Goal: Task Accomplishment & Management: Use online tool/utility

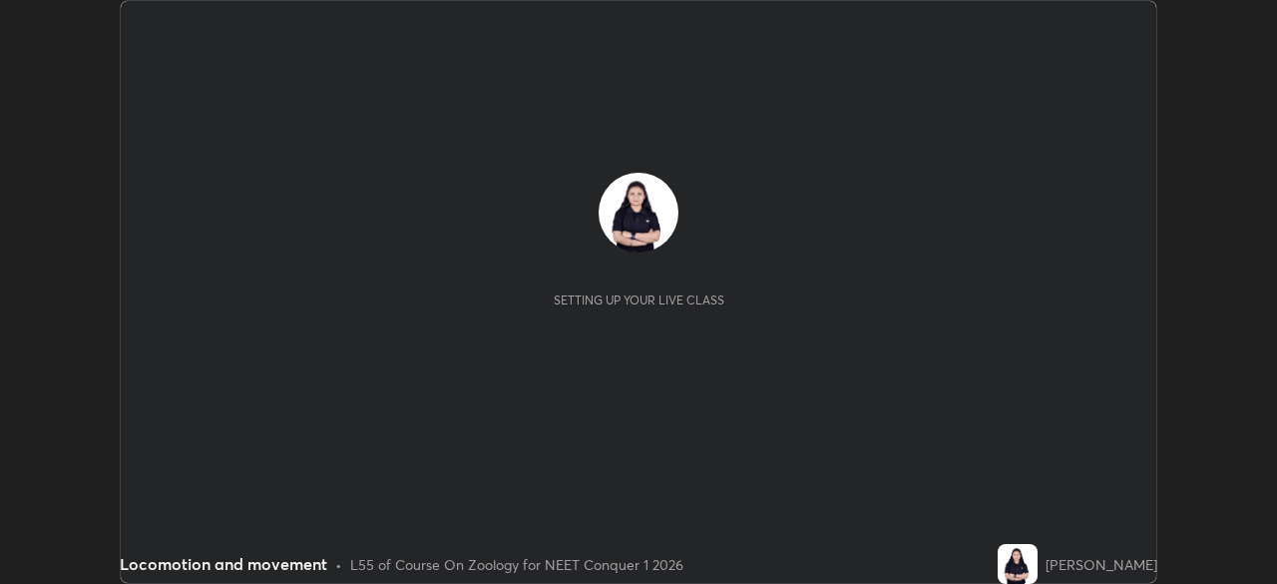
scroll to position [584, 1276]
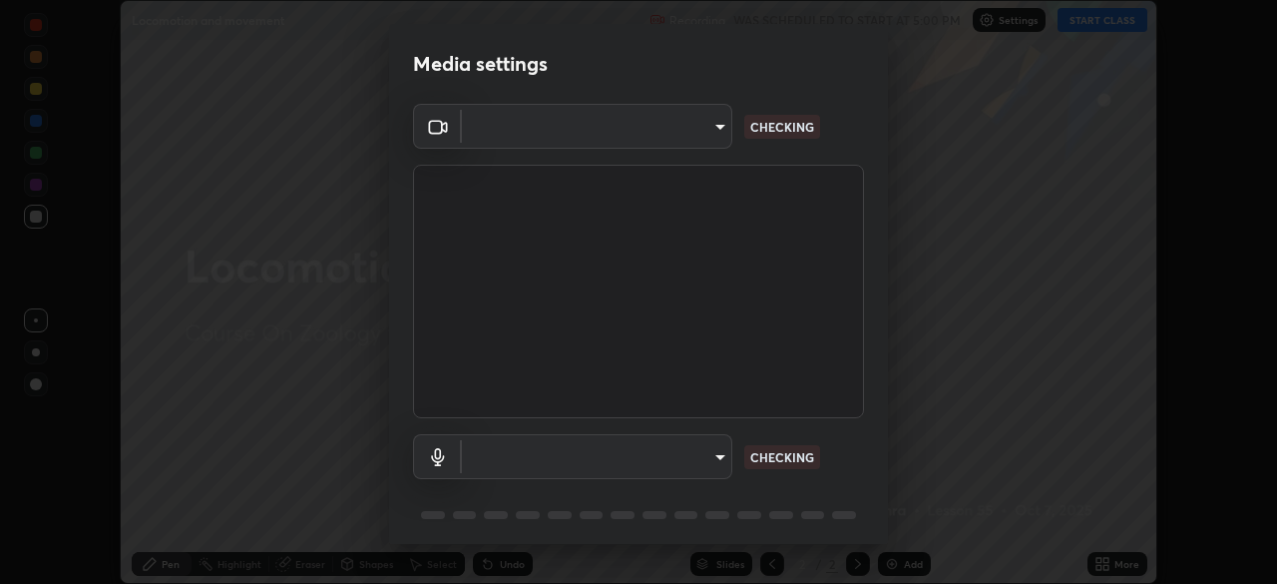
type input "878bb5f6a99355e2393efba74ceef3b3f7716bef1db07c11a5baaa90f242d193"
type input "communications"
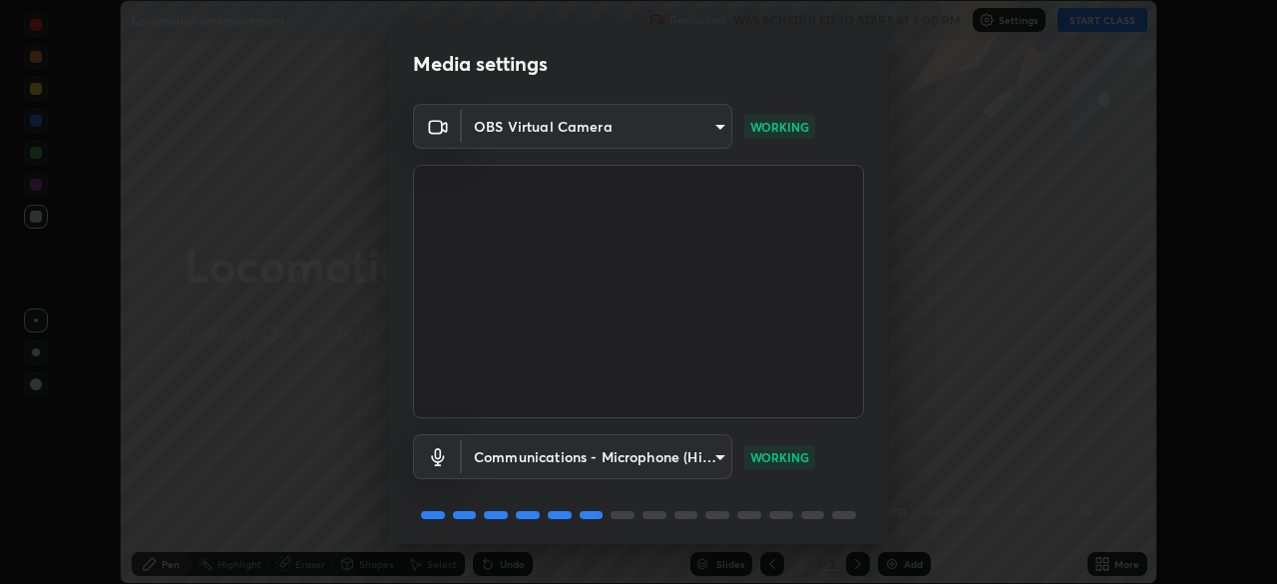
scroll to position [71, 0]
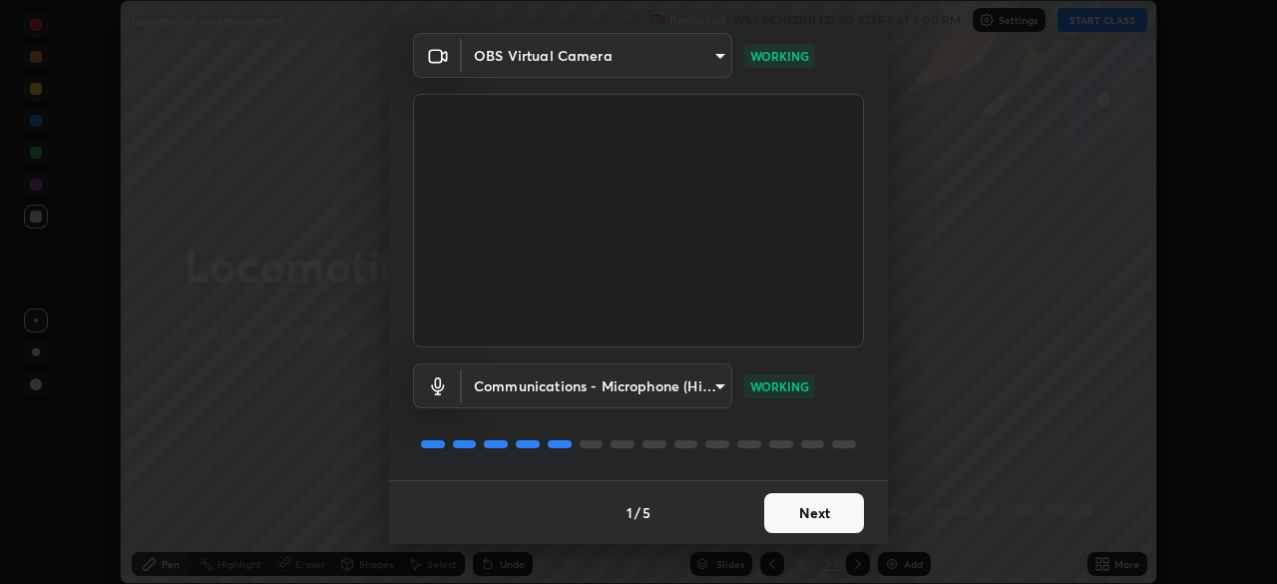
click at [802, 521] on button "Next" at bounding box center [814, 513] width 100 height 40
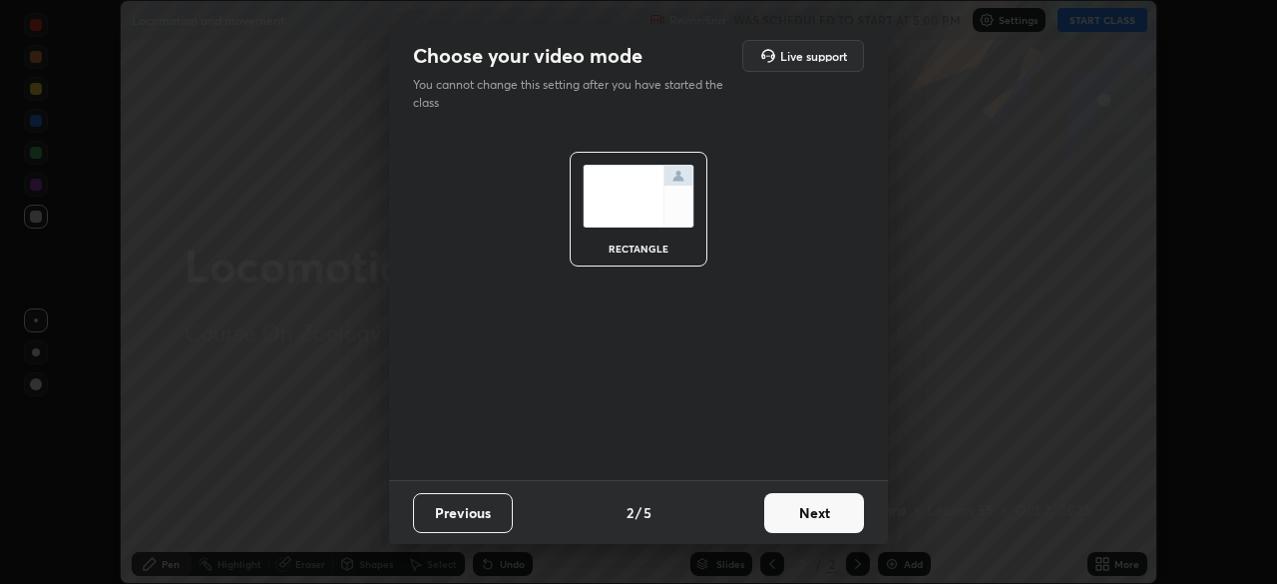
scroll to position [0, 0]
click at [798, 520] on button "Next" at bounding box center [814, 513] width 100 height 40
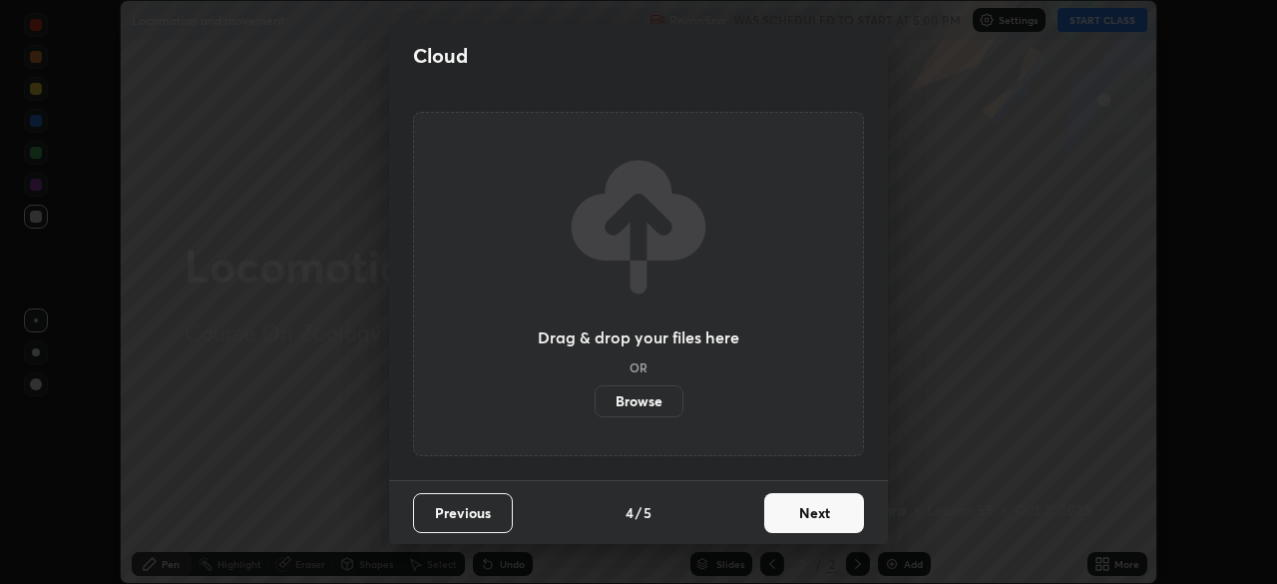
click at [807, 519] on button "Next" at bounding box center [814, 513] width 100 height 40
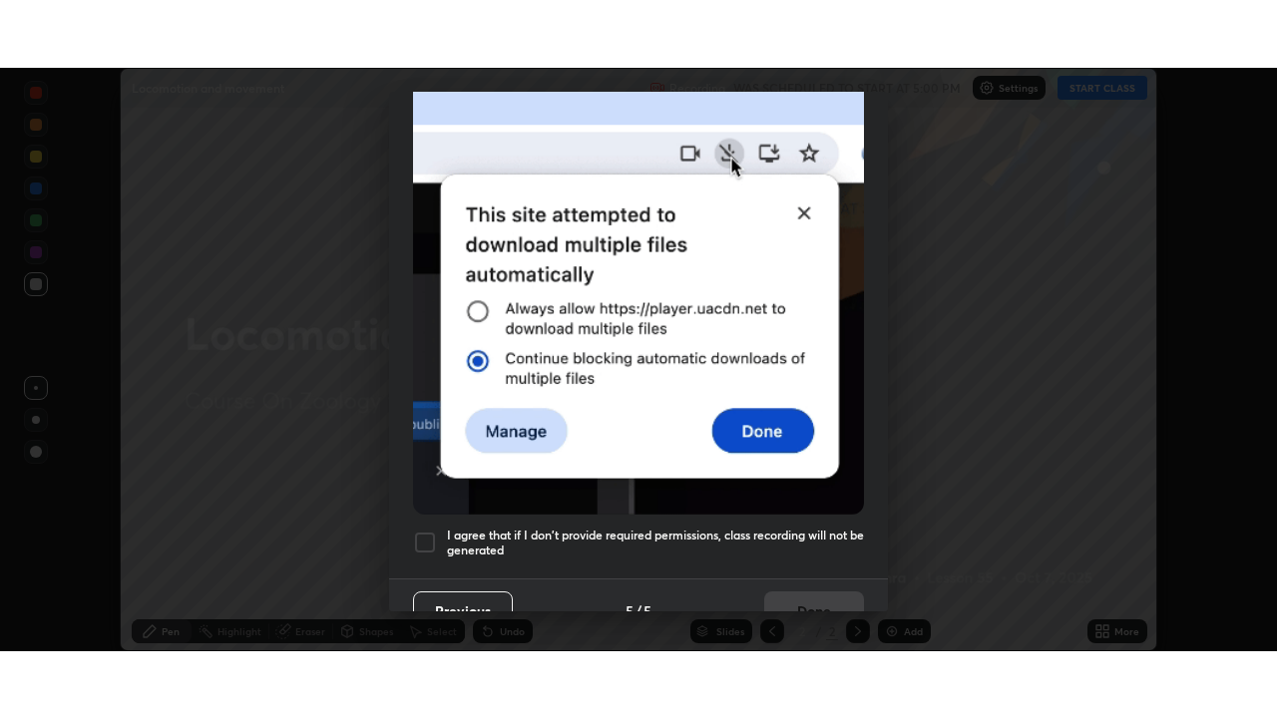
scroll to position [478, 0]
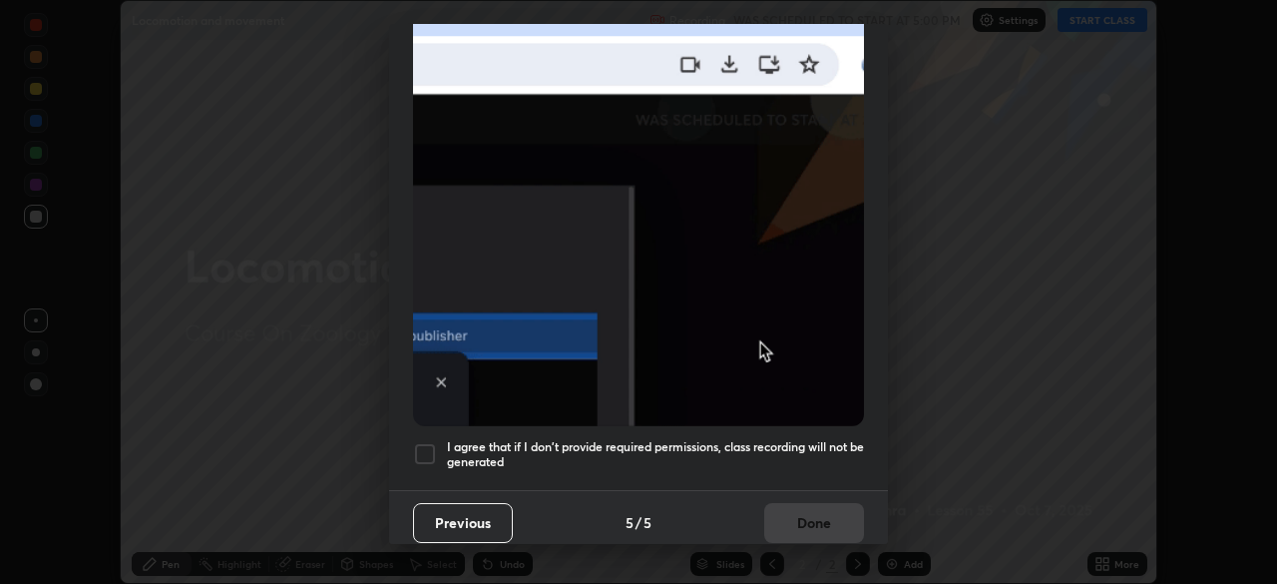
click at [736, 439] on h5 "I agree that if I don't provide required permissions, class recording will not …" at bounding box center [655, 454] width 417 height 31
click at [795, 508] on button "Done" at bounding box center [814, 523] width 100 height 40
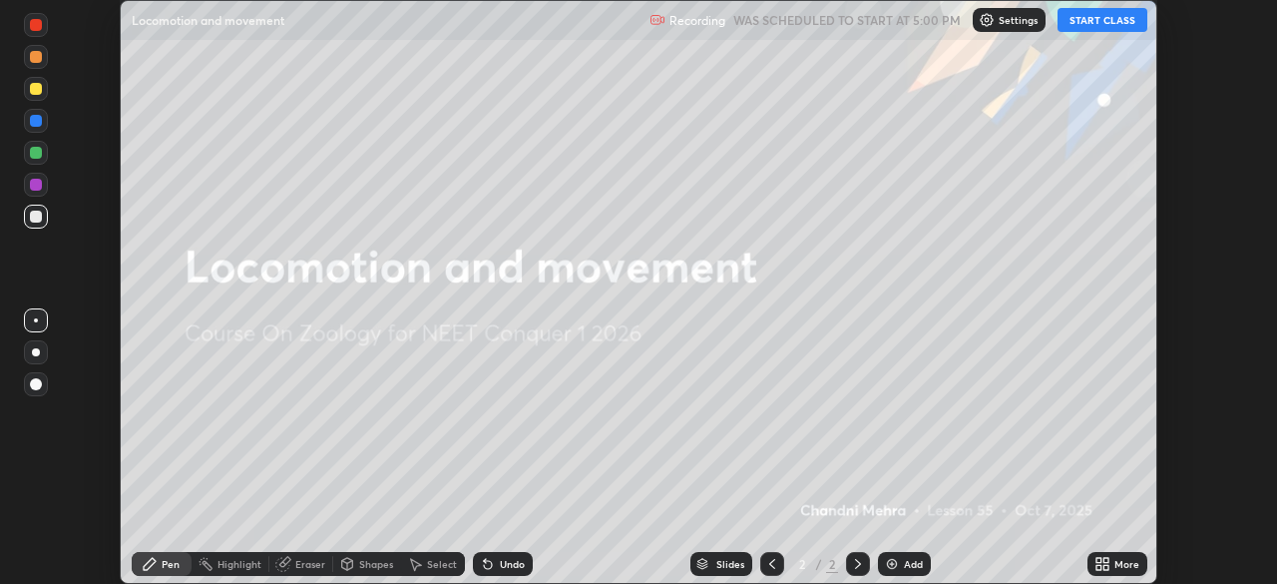
click at [1092, 22] on button "START CLASS" at bounding box center [1102, 20] width 90 height 24
click at [1116, 575] on div "More" at bounding box center [1117, 564] width 60 height 24
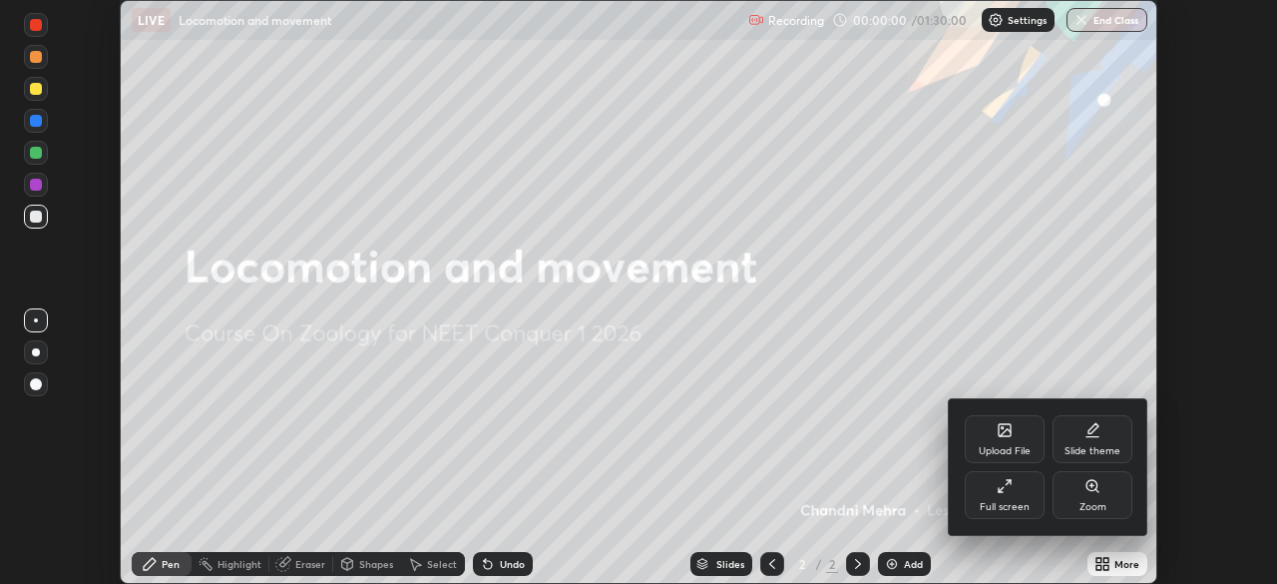
click at [1020, 497] on div "Full screen" at bounding box center [1005, 495] width 80 height 48
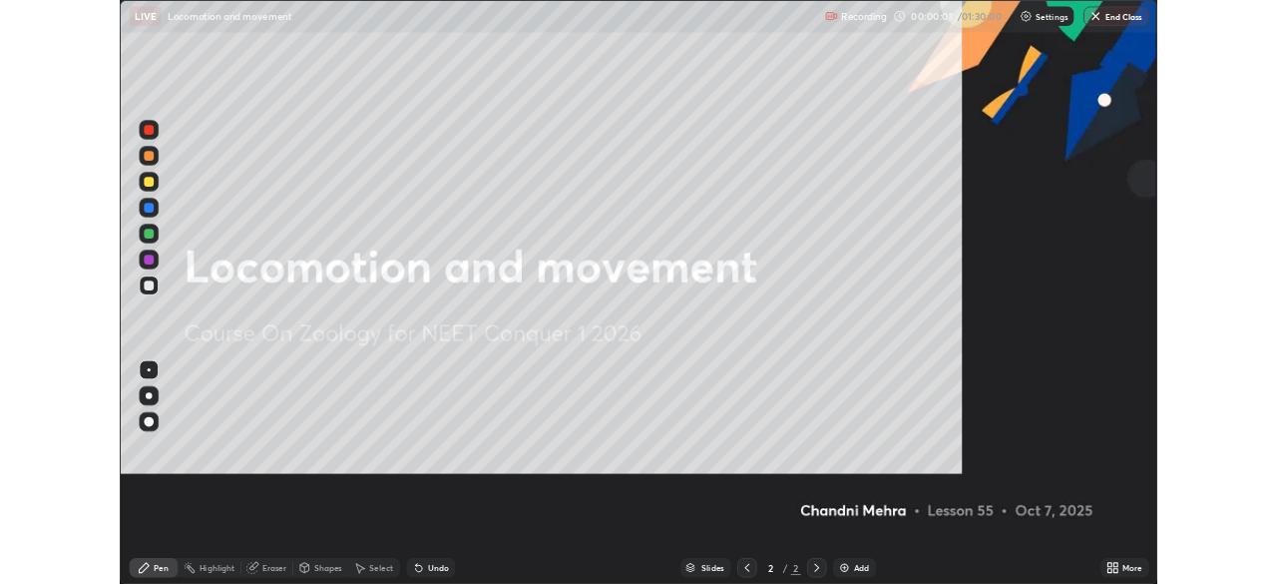
scroll to position [718, 1277]
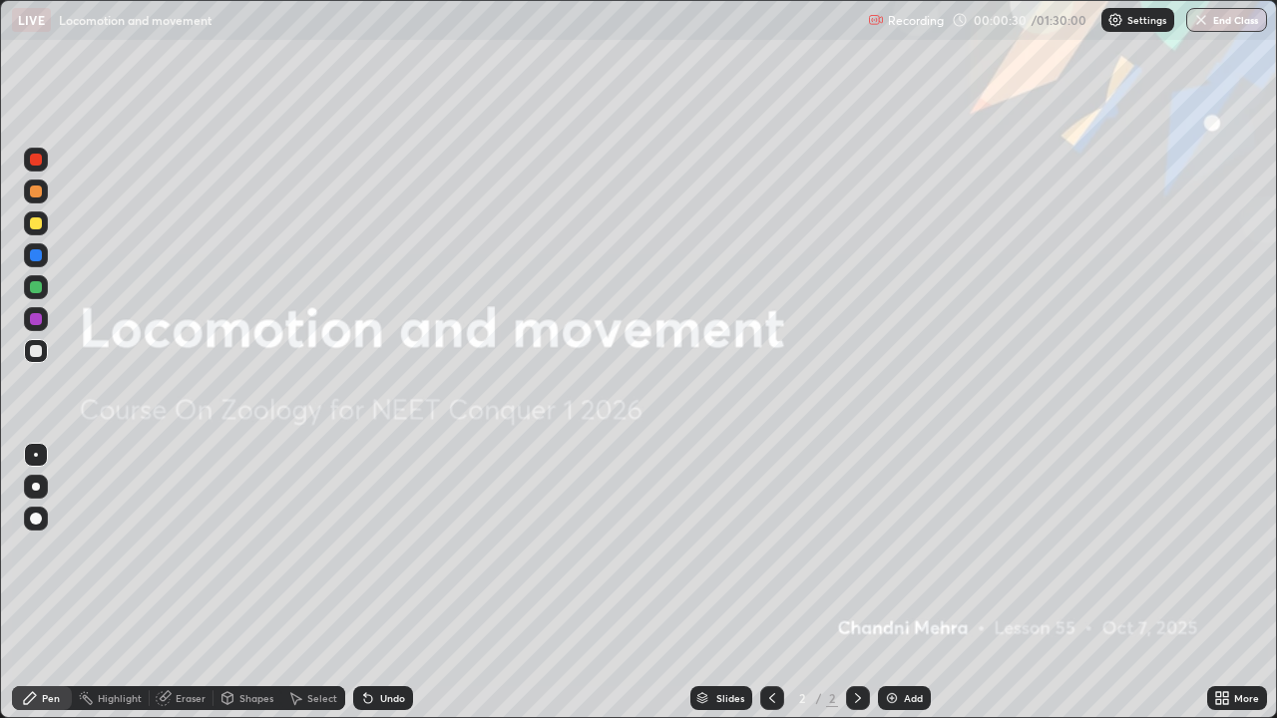
click at [32, 478] on div at bounding box center [36, 487] width 24 height 24
click at [899, 583] on div "Add" at bounding box center [904, 698] width 53 height 24
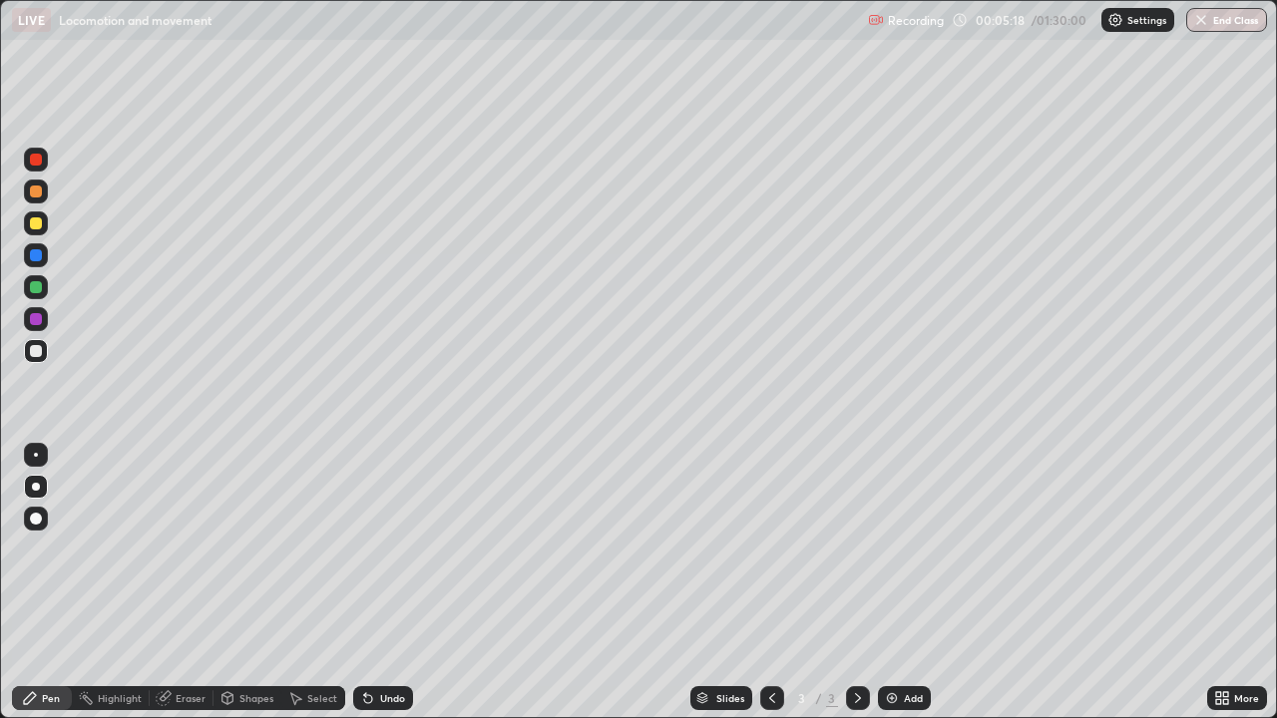
click at [37, 230] on div at bounding box center [36, 223] width 24 height 24
click at [364, 583] on icon at bounding box center [365, 694] width 2 height 2
click at [910, 583] on div "Add" at bounding box center [913, 698] width 19 height 10
click at [37, 358] on div at bounding box center [36, 351] width 24 height 24
click at [365, 583] on icon at bounding box center [368, 699] width 8 height 8
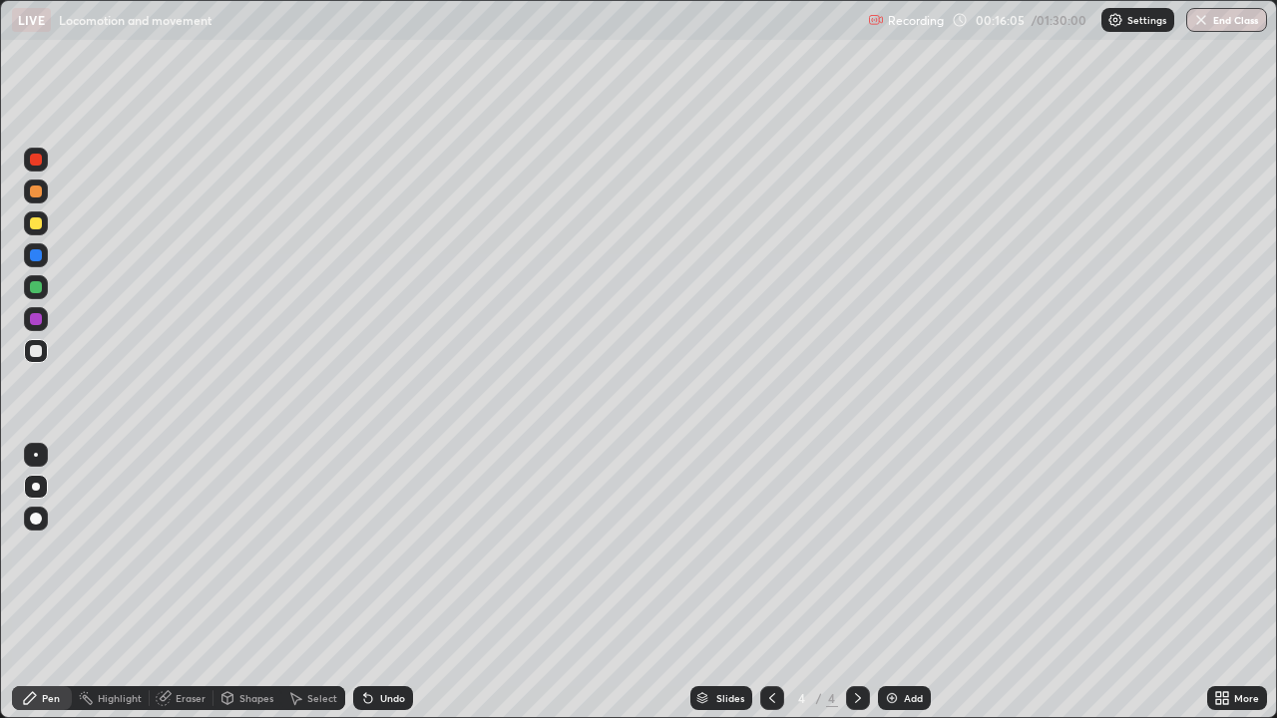
click at [385, 583] on div "Undo" at bounding box center [392, 698] width 25 height 10
click at [43, 232] on div at bounding box center [36, 223] width 24 height 24
click at [390, 583] on div "Undo" at bounding box center [392, 698] width 25 height 10
click at [39, 253] on div at bounding box center [36, 255] width 12 height 12
click at [388, 583] on div "Undo" at bounding box center [383, 698] width 60 height 24
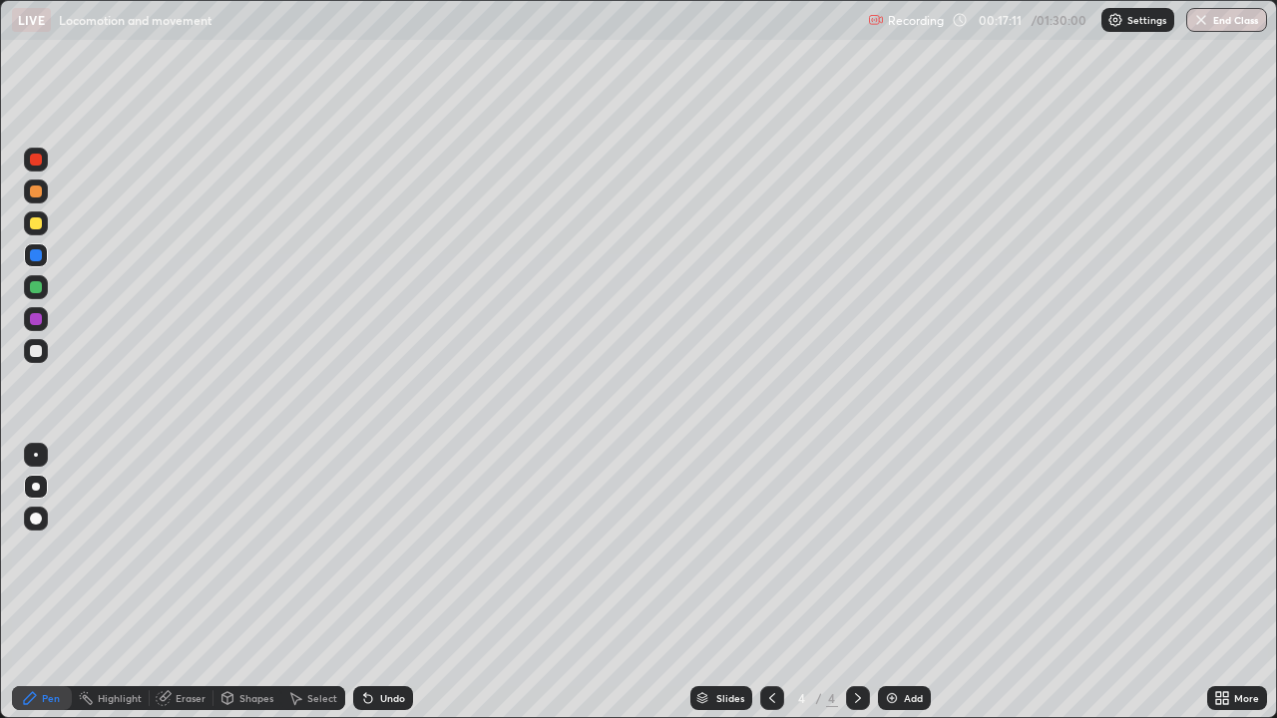
click at [35, 352] on div at bounding box center [36, 351] width 12 height 12
click at [378, 583] on div "Undo" at bounding box center [383, 698] width 60 height 24
click at [177, 583] on div "Eraser" at bounding box center [191, 698] width 30 height 10
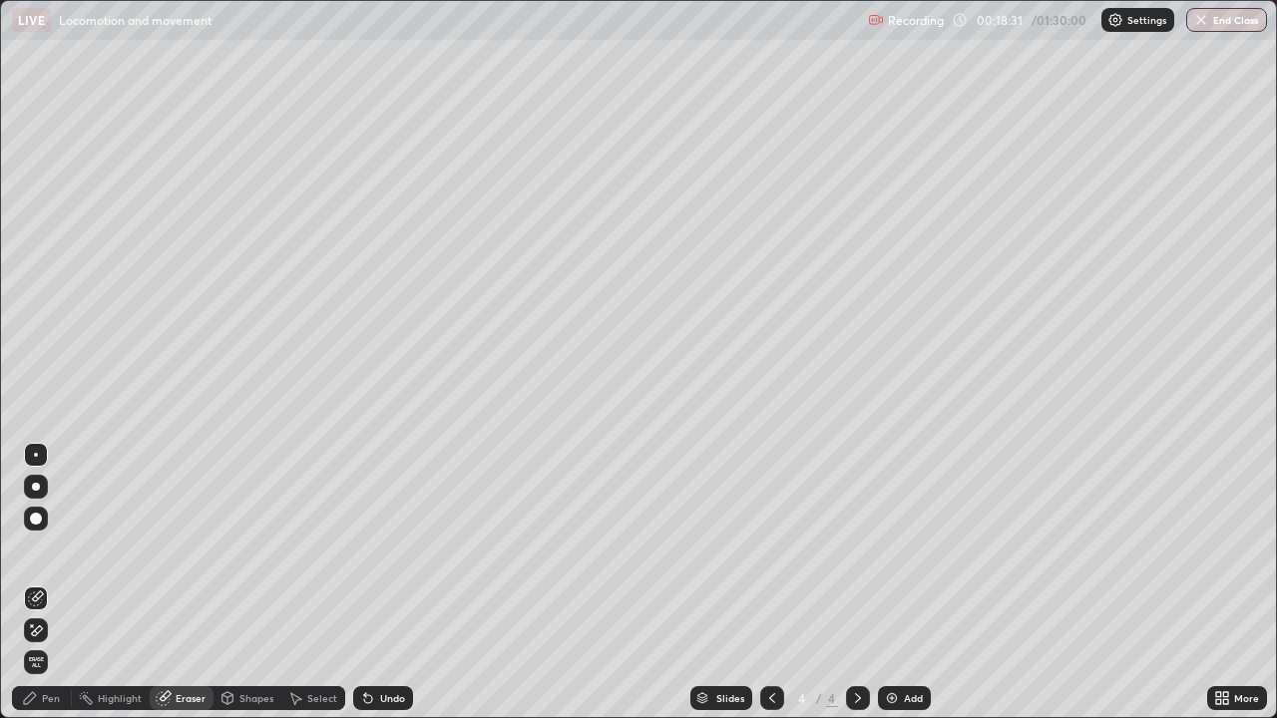
click at [47, 583] on div "Pen" at bounding box center [42, 698] width 60 height 24
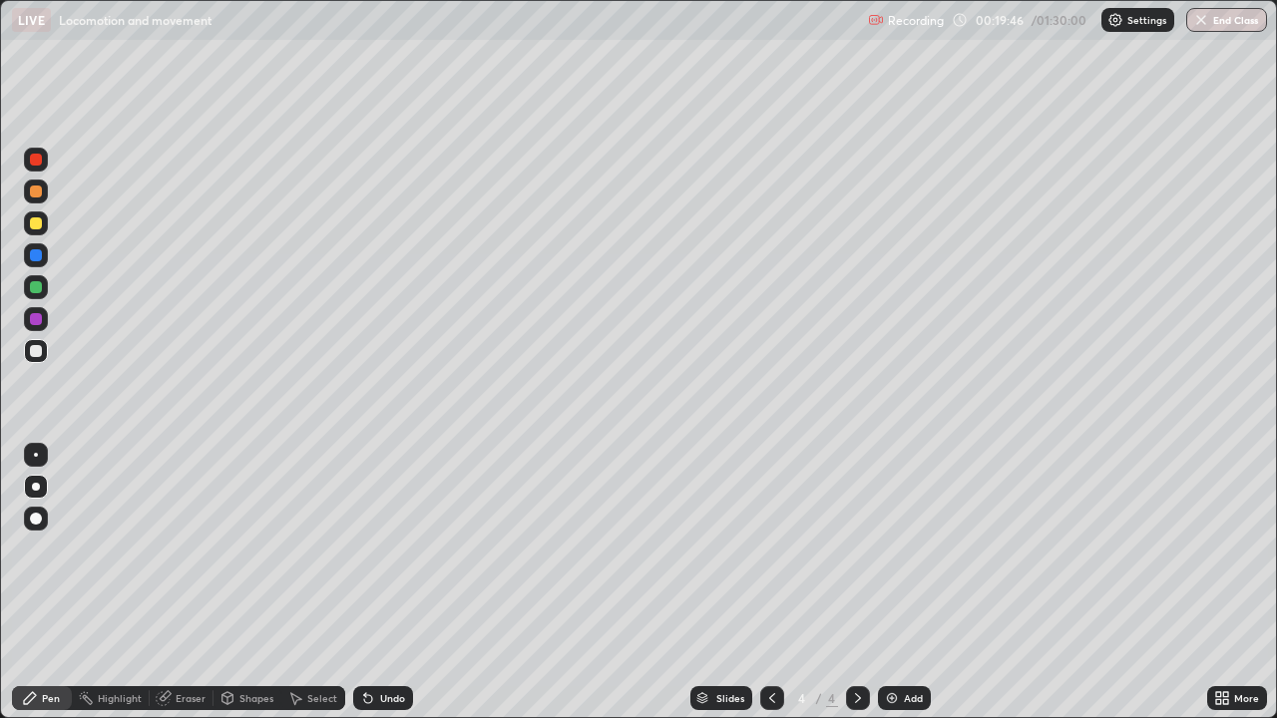
click at [397, 583] on div "Undo" at bounding box center [383, 698] width 60 height 24
click at [383, 583] on div "Undo" at bounding box center [392, 698] width 25 height 10
click at [380, 583] on div "Undo" at bounding box center [392, 698] width 25 height 10
click at [382, 583] on div "Undo" at bounding box center [383, 698] width 60 height 24
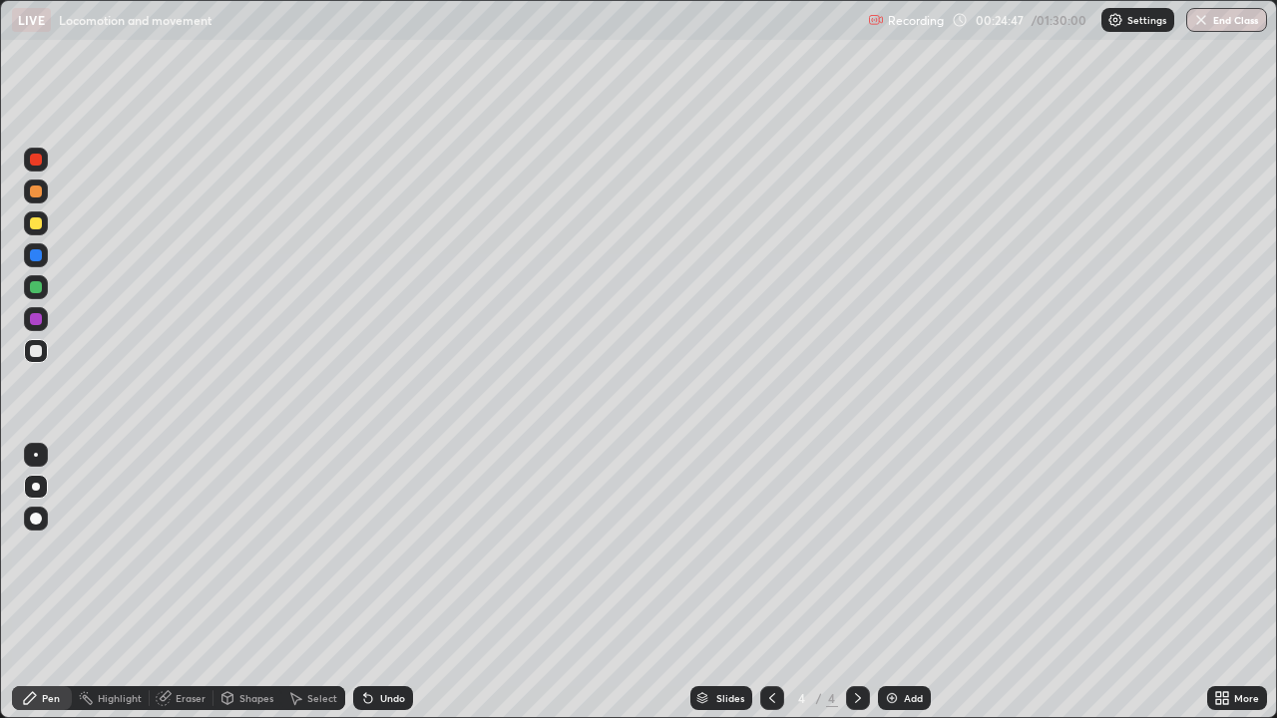
click at [907, 583] on div "Add" at bounding box center [913, 698] width 19 height 10
click at [37, 222] on div at bounding box center [36, 223] width 12 height 12
click at [388, 583] on div "Undo" at bounding box center [383, 698] width 60 height 24
click at [391, 583] on div "Undo" at bounding box center [383, 698] width 60 height 24
click at [371, 583] on icon at bounding box center [368, 698] width 16 height 16
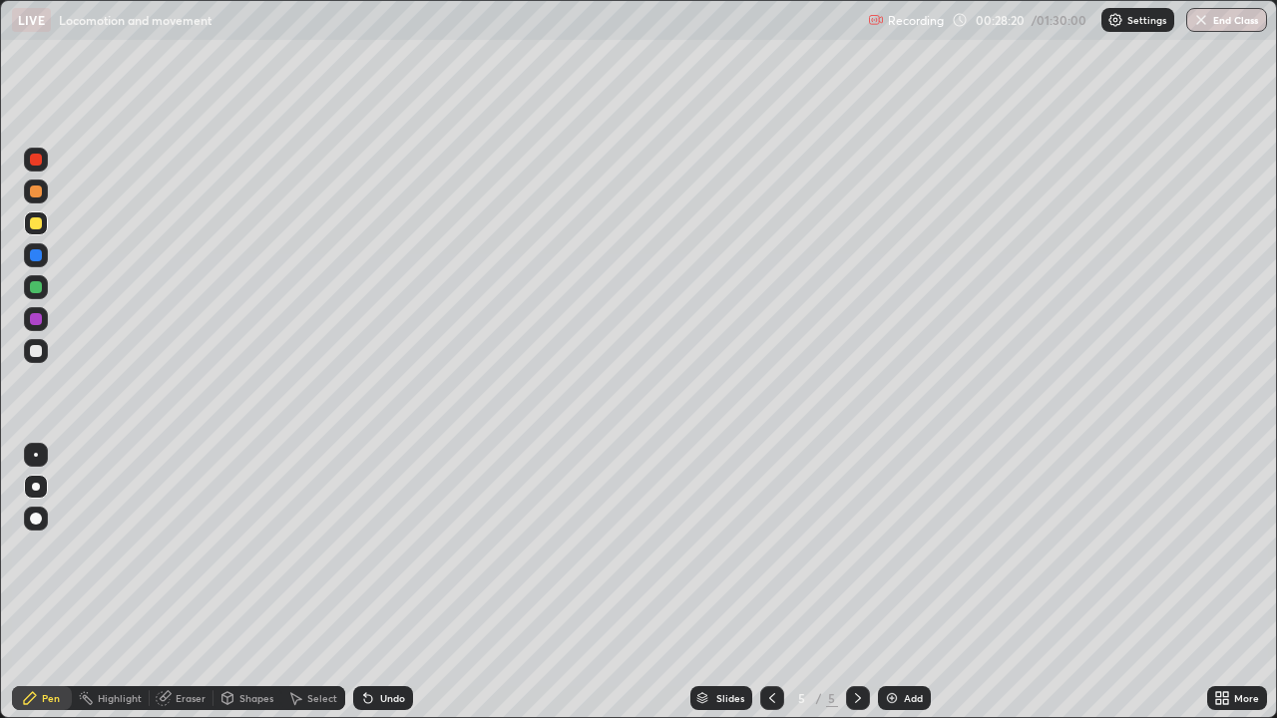
click at [391, 583] on div "Undo" at bounding box center [392, 698] width 25 height 10
click at [390, 583] on div "Undo" at bounding box center [383, 698] width 60 height 24
click at [386, 583] on div "Undo" at bounding box center [392, 698] width 25 height 10
click at [390, 583] on div "Undo" at bounding box center [392, 698] width 25 height 10
click at [177, 583] on div "Eraser" at bounding box center [191, 698] width 30 height 10
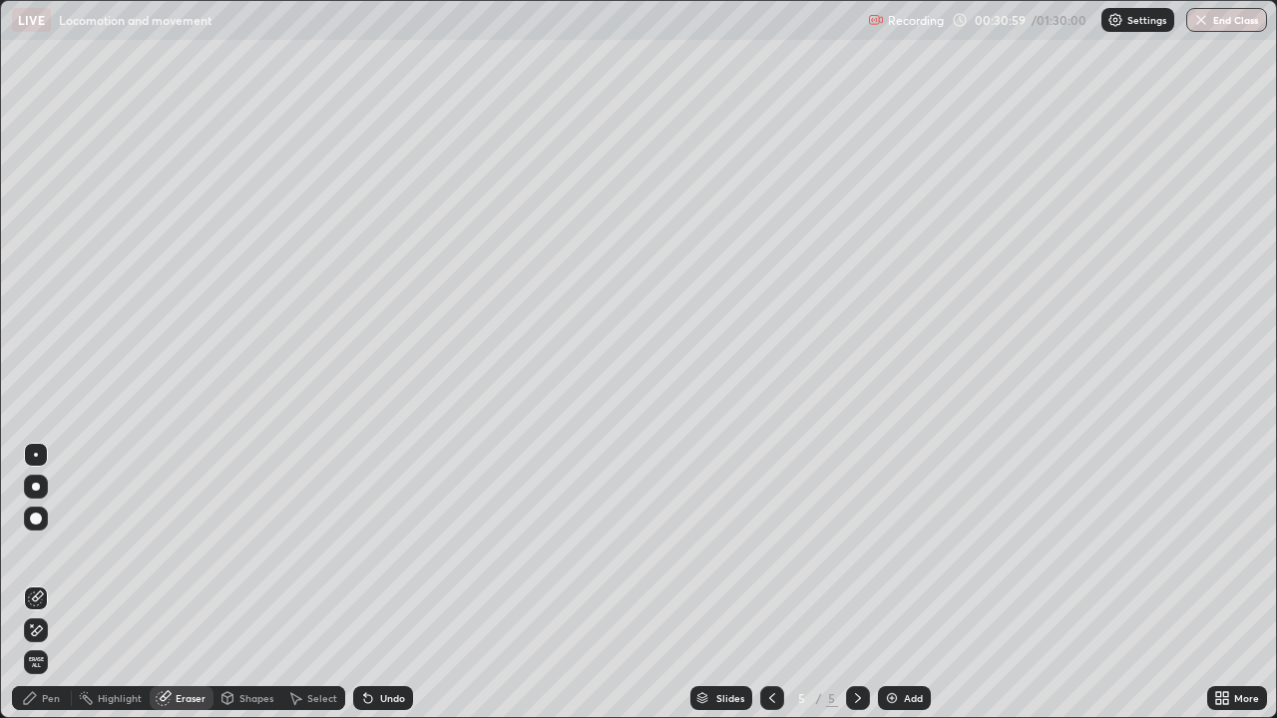
click at [51, 583] on div "Pen" at bounding box center [51, 698] width 18 height 10
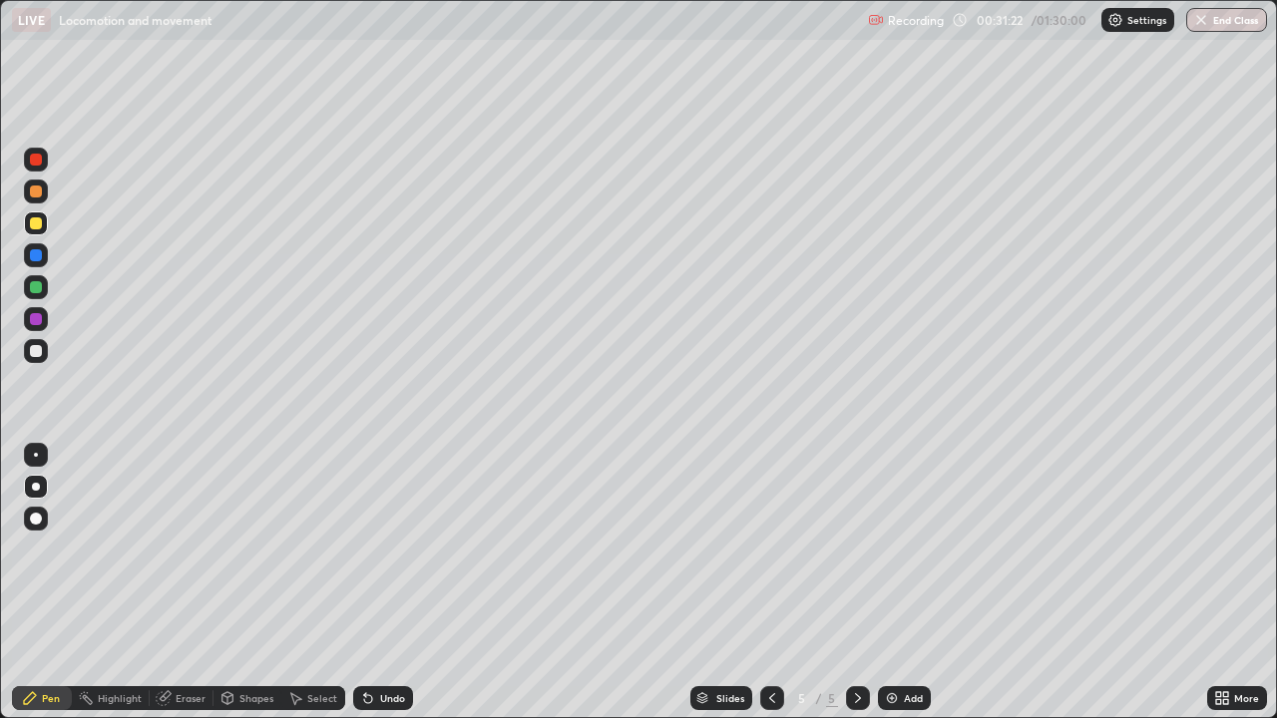
click at [28, 354] on div at bounding box center [36, 351] width 24 height 24
click at [35, 320] on div at bounding box center [36, 319] width 12 height 12
click at [37, 352] on div at bounding box center [36, 351] width 12 height 12
click at [368, 583] on icon at bounding box center [368, 699] width 8 height 8
click at [1236, 583] on div "More" at bounding box center [1246, 698] width 25 height 10
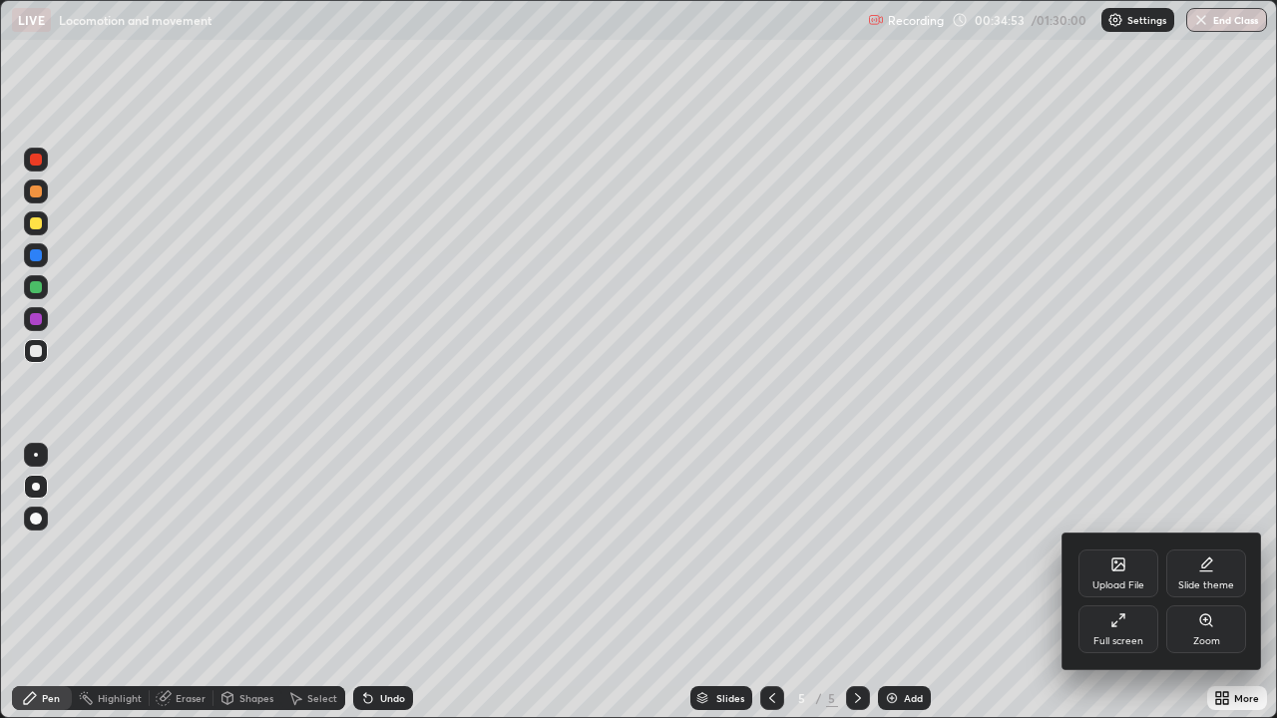
click at [1123, 583] on div "Full screen" at bounding box center [1118, 641] width 50 height 10
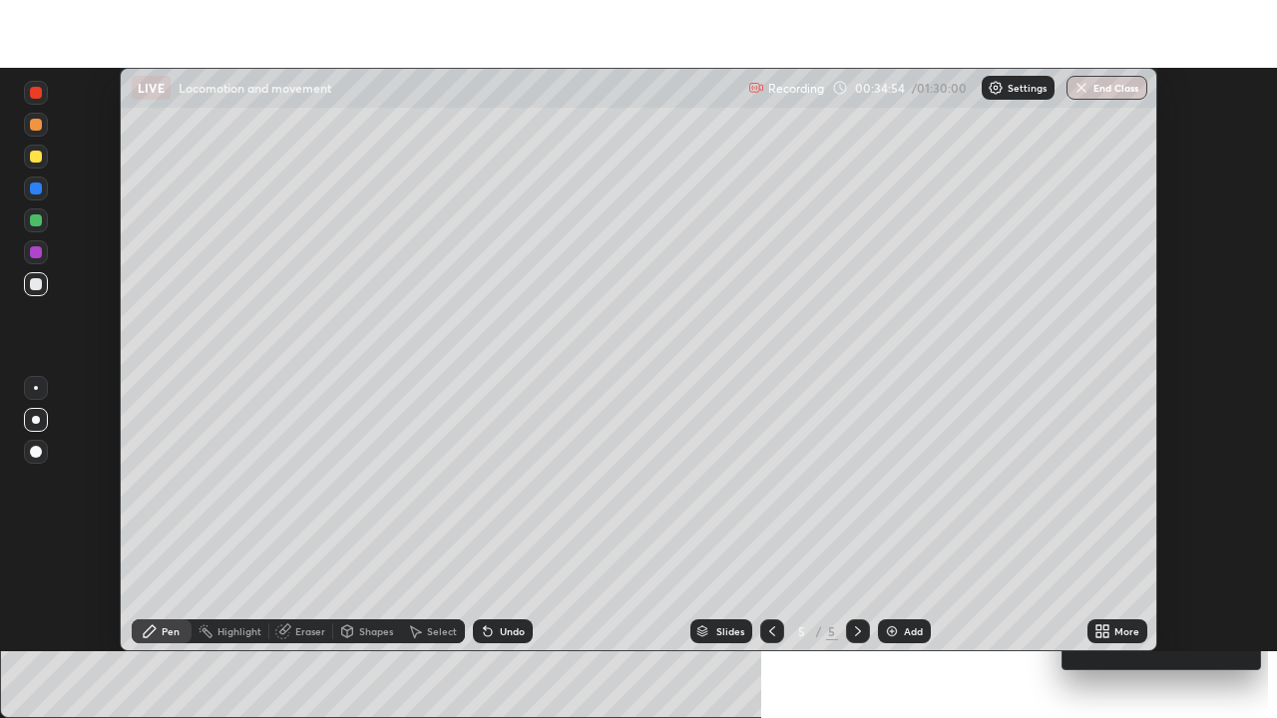
scroll to position [99174, 98481]
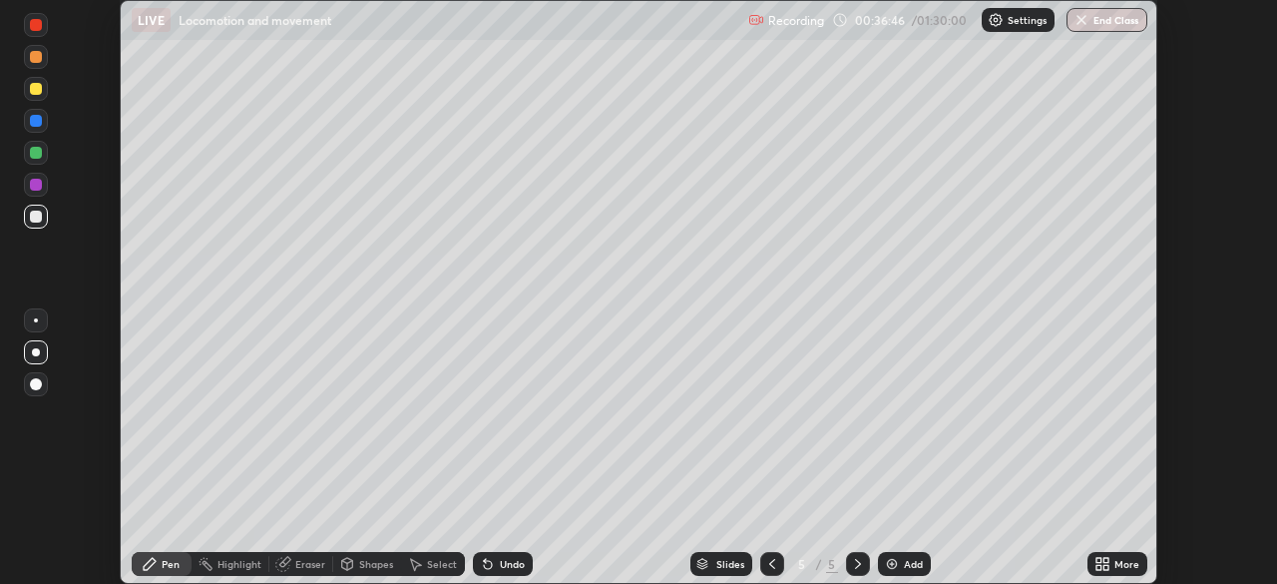
click at [1112, 560] on div "More" at bounding box center [1117, 564] width 60 height 24
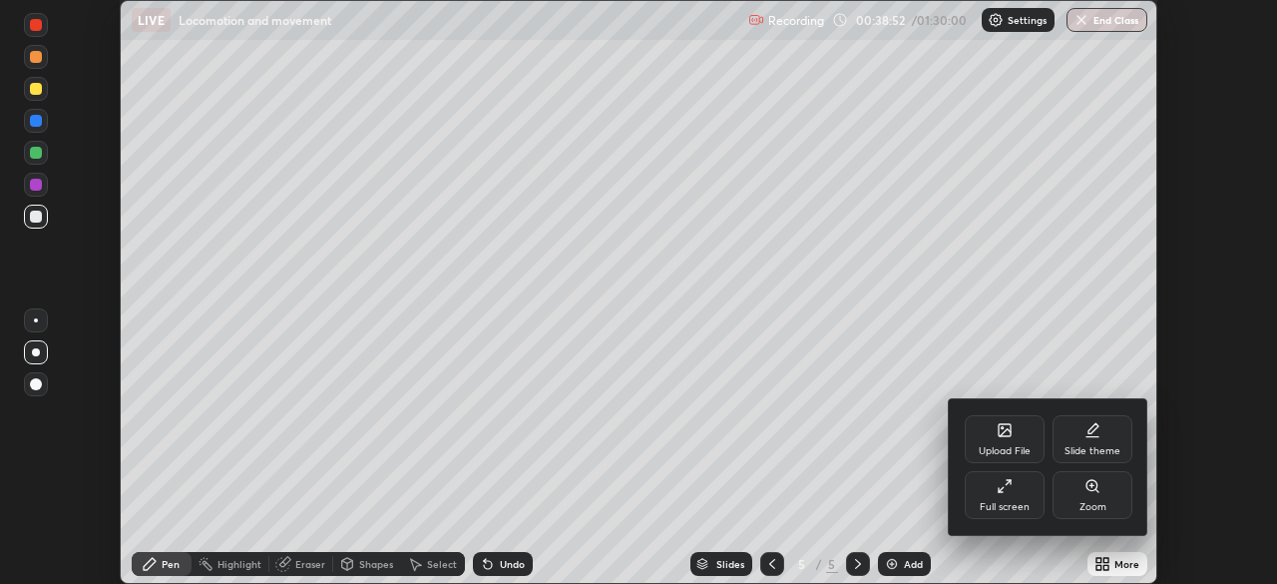
click at [1116, 567] on div at bounding box center [638, 292] width 1277 height 584
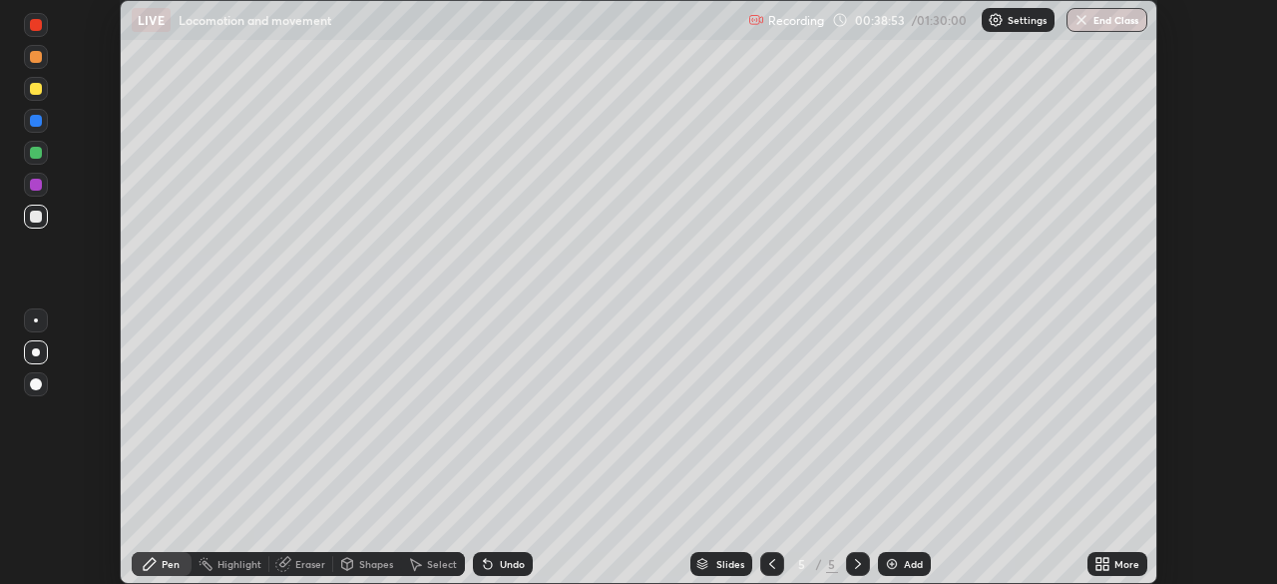
click at [1106, 565] on icon at bounding box center [1105, 567] width 5 height 5
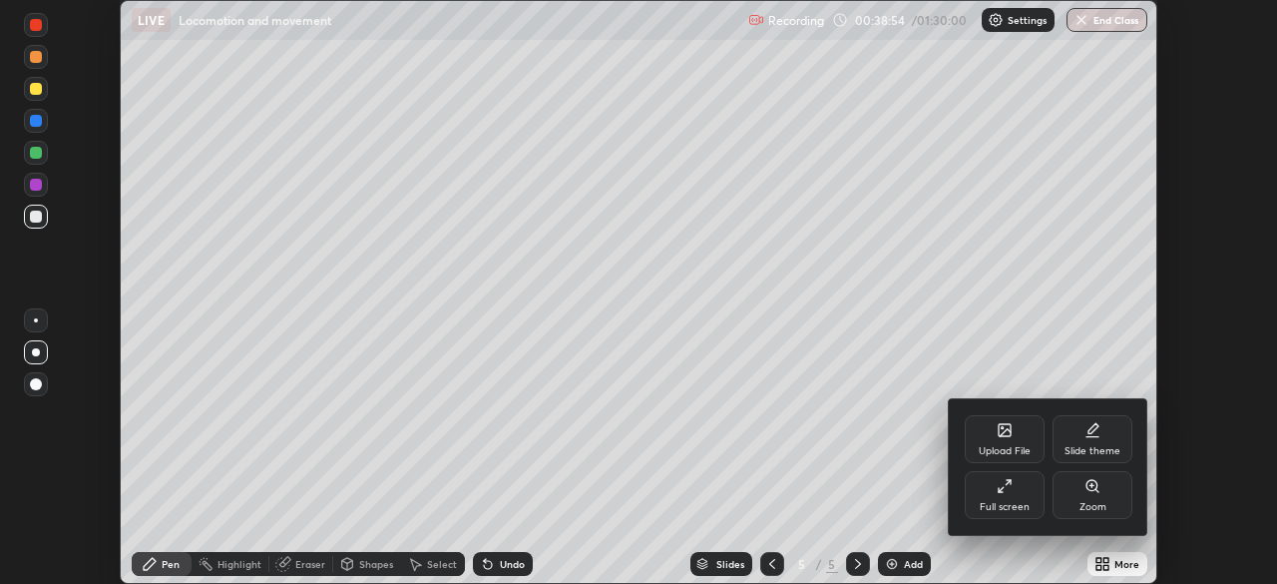
click at [1017, 508] on div "Full screen" at bounding box center [1005, 507] width 50 height 10
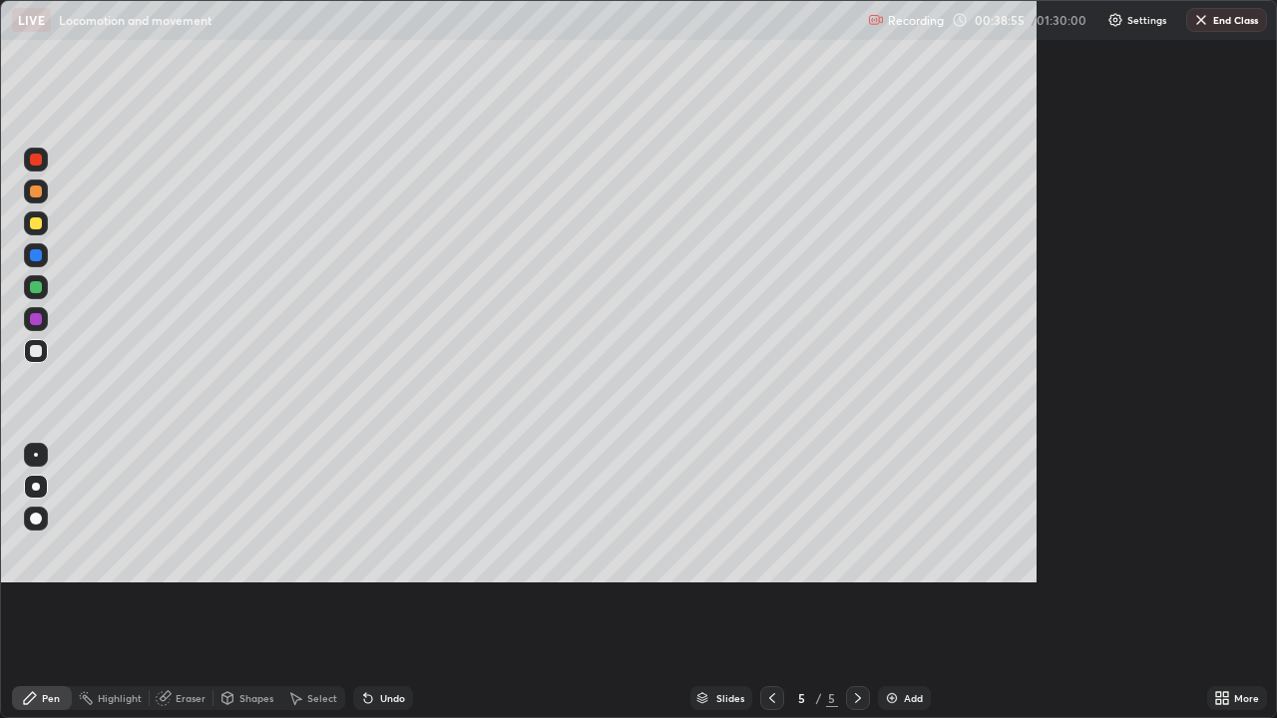
scroll to position [718, 1277]
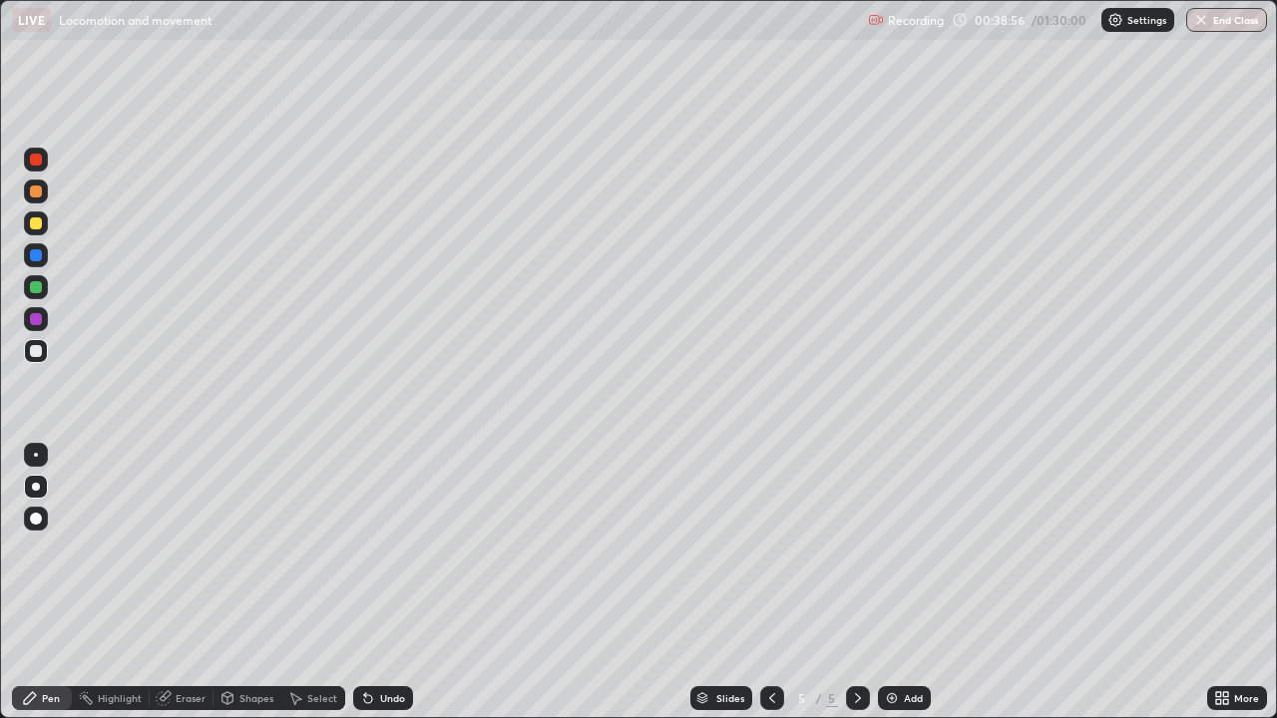
click at [910, 583] on div "Add" at bounding box center [904, 698] width 53 height 24
click at [369, 583] on icon at bounding box center [368, 698] width 16 height 16
click at [374, 583] on div "Undo" at bounding box center [383, 698] width 60 height 24
click at [34, 224] on div at bounding box center [36, 223] width 12 height 12
click at [36, 518] on div at bounding box center [36, 519] width 12 height 12
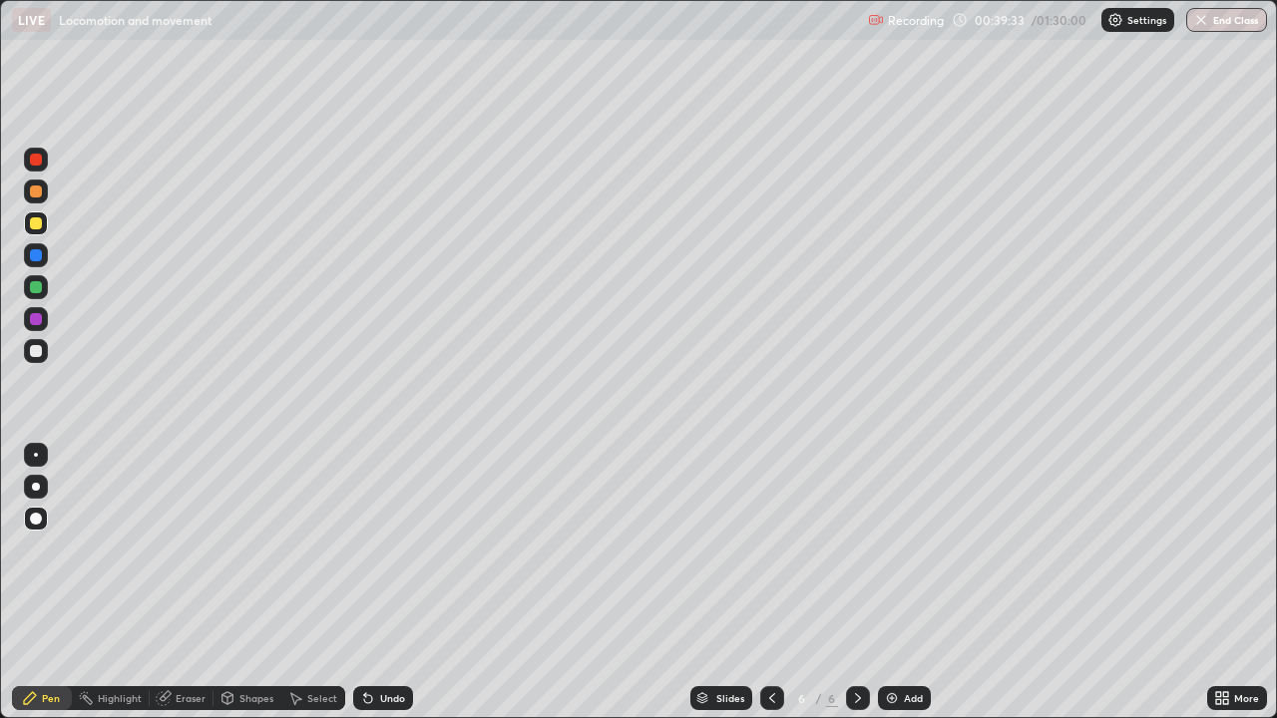
click at [365, 583] on icon at bounding box center [368, 699] width 8 height 8
click at [127, 583] on div "Highlight" at bounding box center [120, 698] width 44 height 10
click at [38, 583] on icon at bounding box center [36, 630] width 16 height 16
click at [376, 583] on div "Undo" at bounding box center [383, 698] width 60 height 24
click at [46, 583] on div "Pen" at bounding box center [51, 698] width 18 height 10
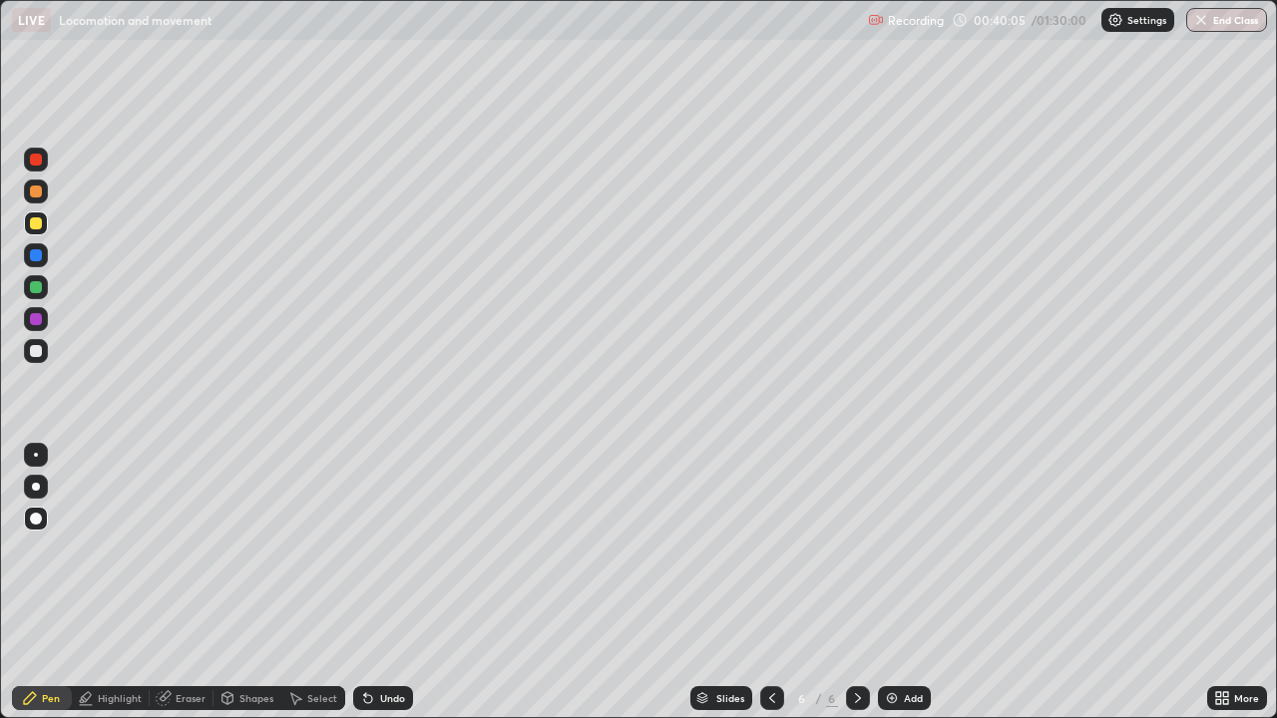
click at [394, 583] on div "Undo" at bounding box center [392, 698] width 25 height 10
click at [38, 158] on div at bounding box center [36, 160] width 12 height 12
click at [127, 583] on div "Highlight" at bounding box center [120, 698] width 44 height 10
click at [37, 583] on icon at bounding box center [36, 637] width 12 height 0
click at [394, 583] on div "Undo" at bounding box center [383, 698] width 60 height 24
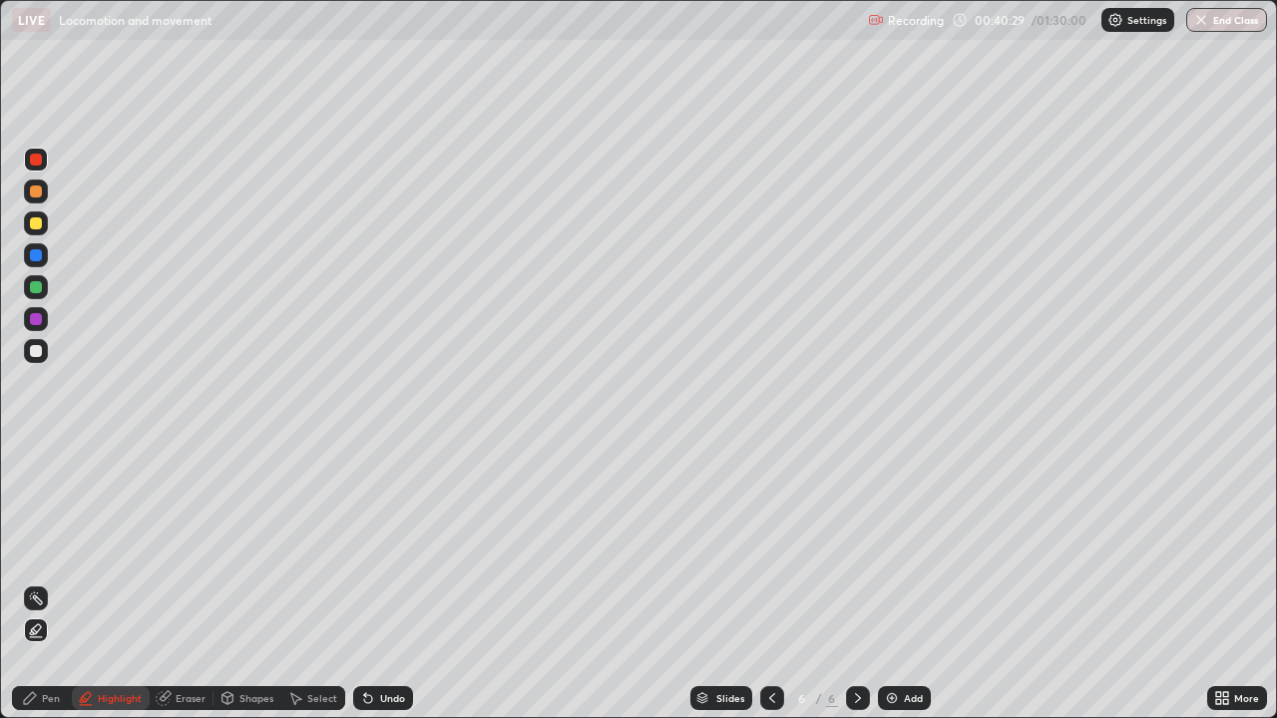
click at [391, 583] on div "Undo" at bounding box center [392, 698] width 25 height 10
click at [382, 583] on div "Undo" at bounding box center [392, 698] width 25 height 10
click at [45, 583] on div "Pen" at bounding box center [51, 698] width 18 height 10
click at [37, 222] on div at bounding box center [36, 223] width 12 height 12
click at [387, 583] on div "Undo" at bounding box center [383, 698] width 60 height 24
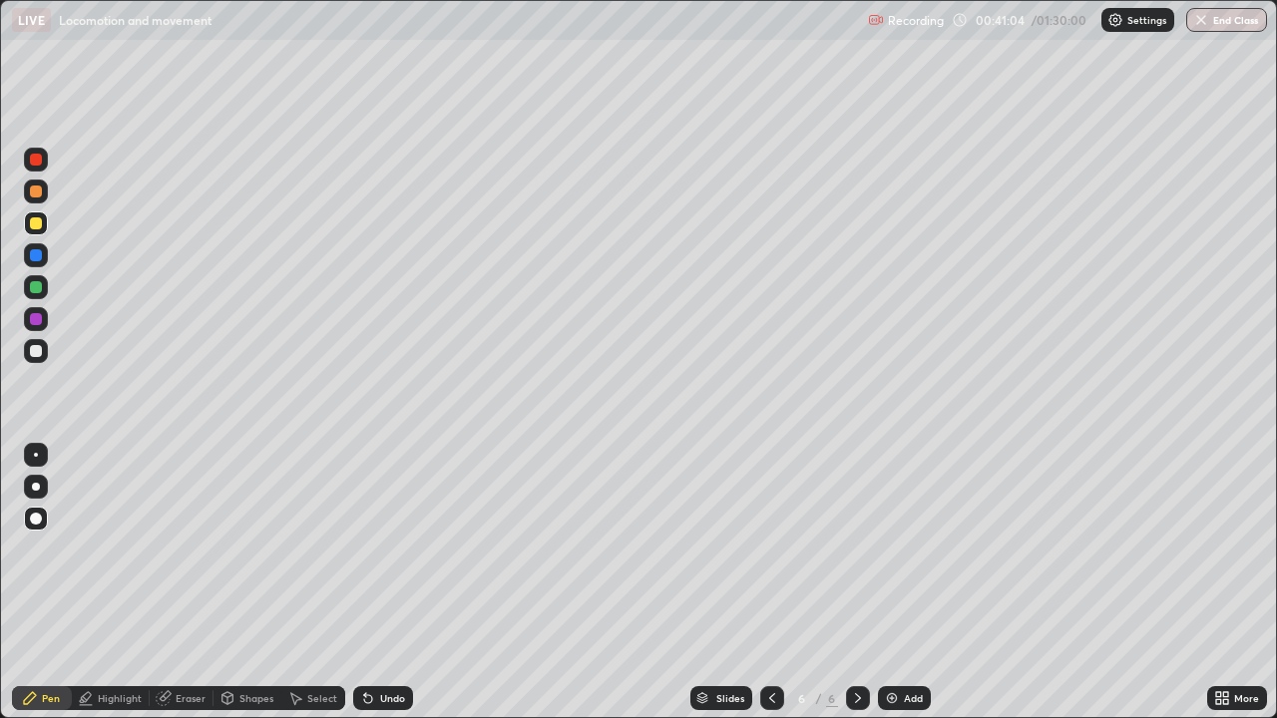
click at [374, 583] on div "Undo" at bounding box center [383, 698] width 60 height 24
click at [376, 583] on div "Undo" at bounding box center [383, 698] width 60 height 24
click at [374, 583] on div "Undo" at bounding box center [383, 698] width 60 height 24
click at [371, 583] on div "Undo" at bounding box center [383, 698] width 60 height 24
click at [46, 163] on div at bounding box center [36, 160] width 24 height 24
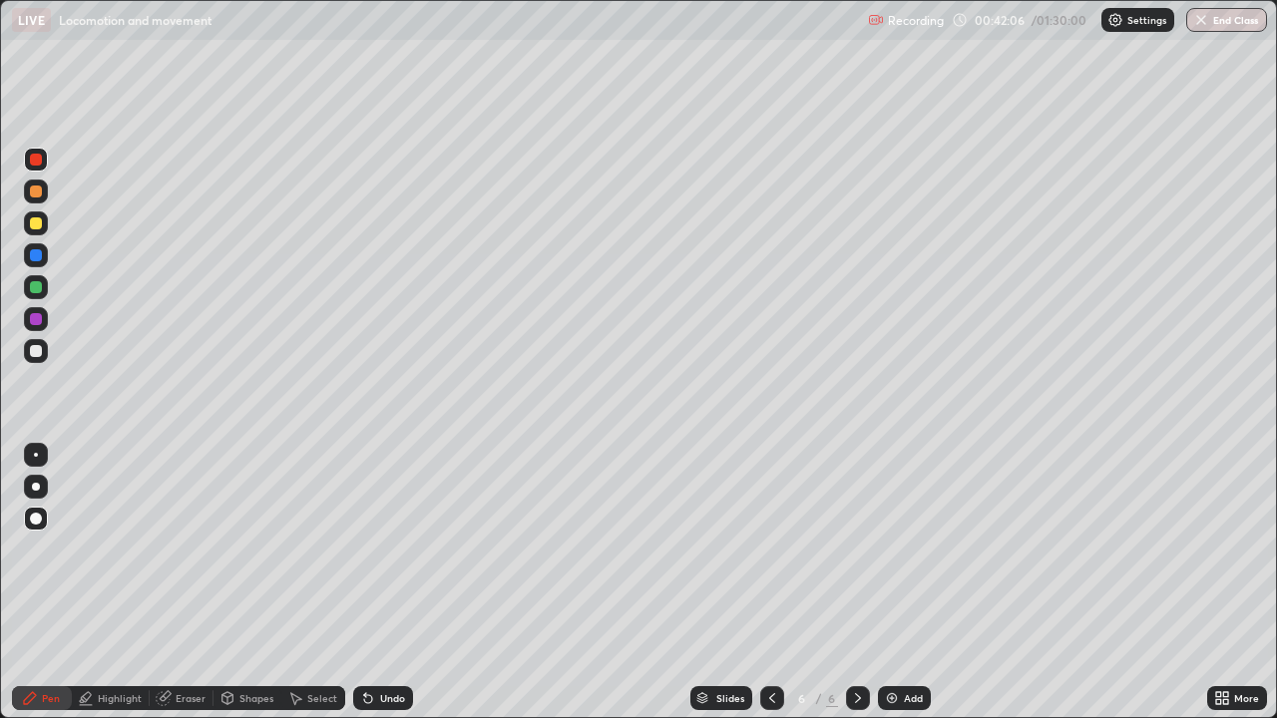
click at [35, 347] on div at bounding box center [36, 351] width 12 height 12
click at [389, 583] on div "Undo" at bounding box center [392, 698] width 25 height 10
click at [390, 583] on div "Undo" at bounding box center [392, 698] width 25 height 10
click at [909, 583] on div "Add" at bounding box center [904, 698] width 53 height 24
click at [44, 358] on div at bounding box center [36, 351] width 24 height 24
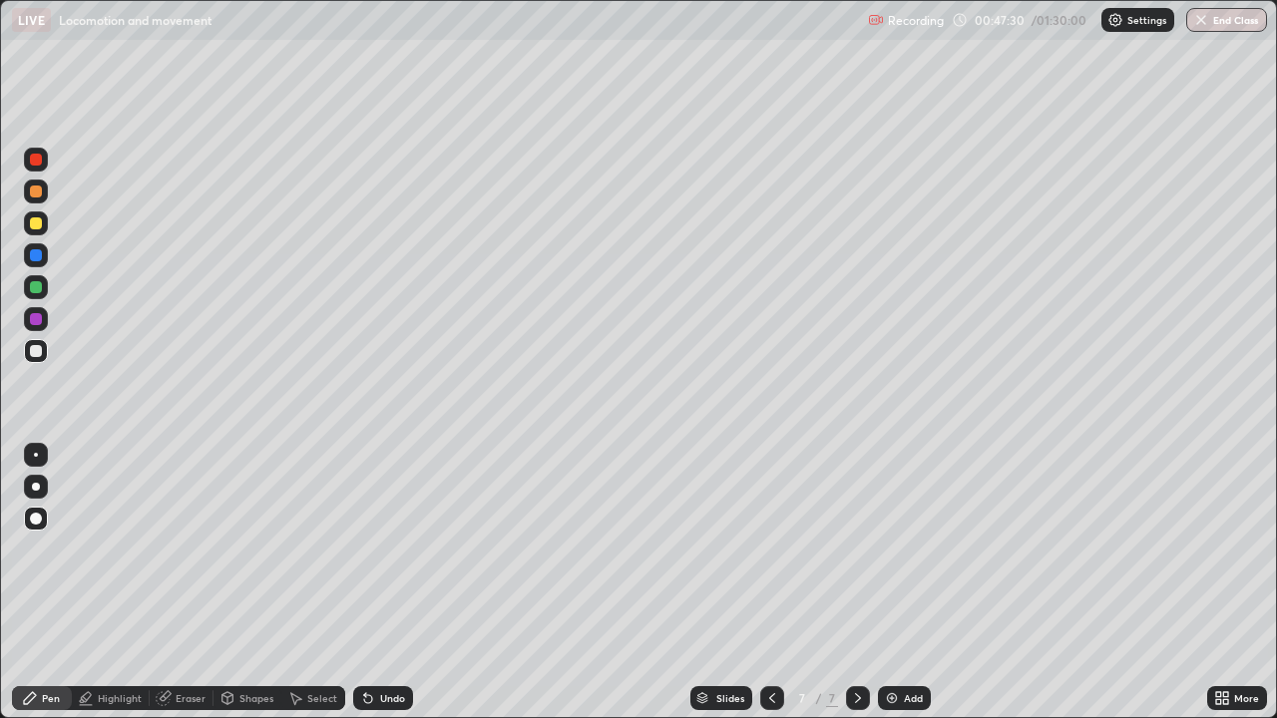
click at [773, 583] on div at bounding box center [772, 698] width 24 height 24
click at [856, 583] on icon at bounding box center [858, 698] width 16 height 16
click at [36, 487] on div at bounding box center [36, 487] width 8 height 8
click at [388, 583] on div "Undo" at bounding box center [383, 698] width 60 height 24
click at [36, 189] on div at bounding box center [36, 192] width 12 height 12
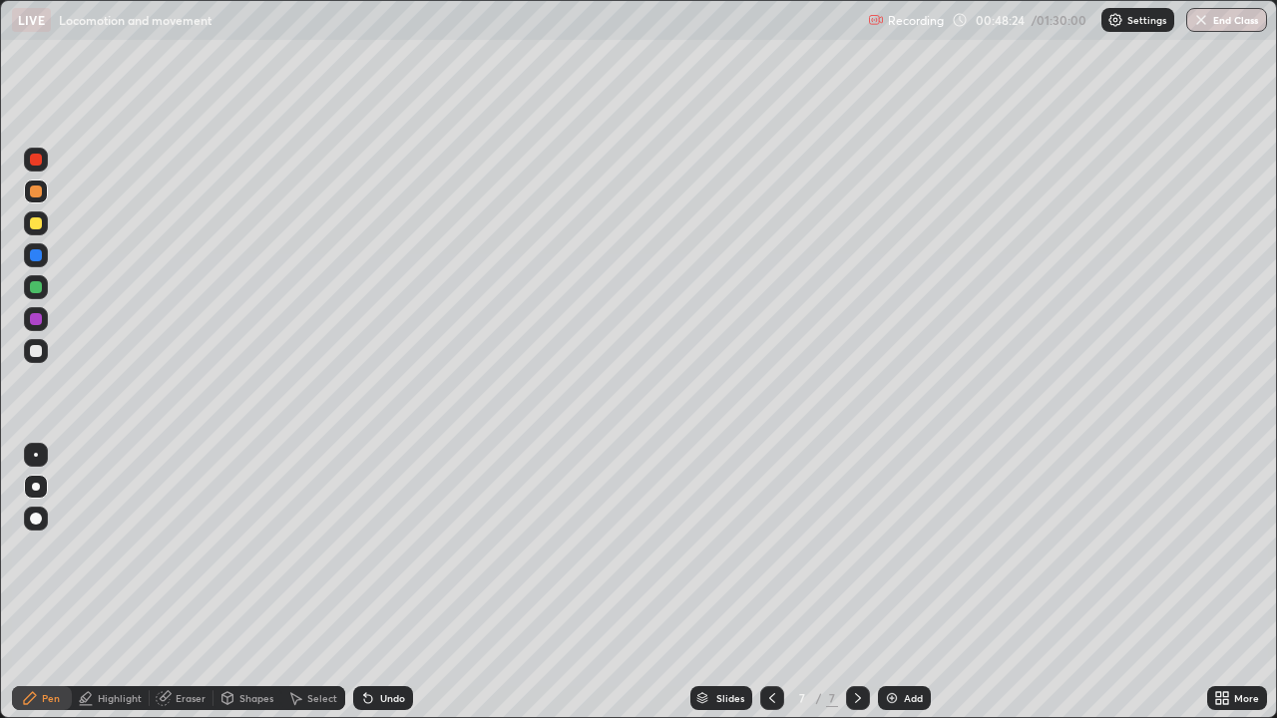
click at [36, 154] on div at bounding box center [36, 160] width 12 height 12
click at [366, 583] on div "Undo" at bounding box center [383, 698] width 60 height 24
click at [383, 583] on div "Undo" at bounding box center [392, 698] width 25 height 10
click at [26, 351] on div at bounding box center [36, 351] width 24 height 24
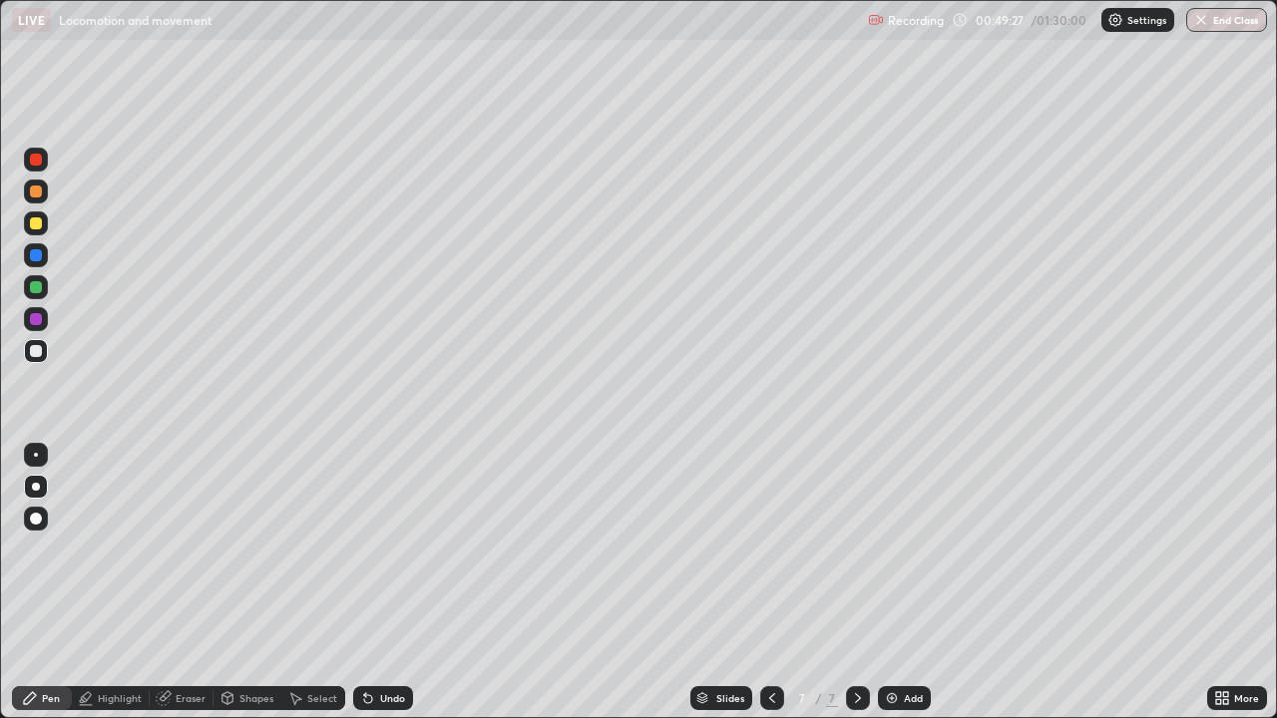
click at [37, 224] on div at bounding box center [36, 223] width 12 height 12
click at [37, 287] on div at bounding box center [36, 287] width 12 height 12
click at [377, 583] on div "Undo" at bounding box center [383, 698] width 60 height 24
click at [380, 583] on div "Undo" at bounding box center [383, 698] width 60 height 24
click at [378, 583] on div "Undo" at bounding box center [383, 698] width 60 height 24
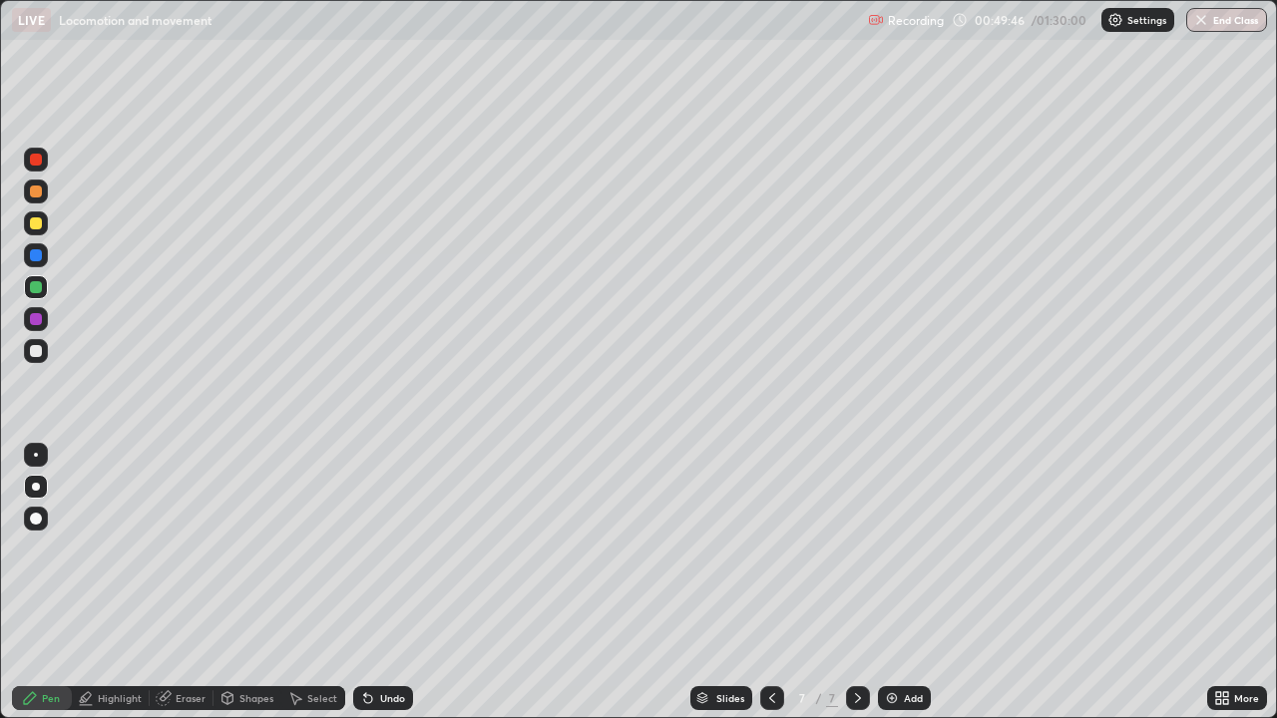
click at [378, 583] on div "Undo" at bounding box center [383, 698] width 60 height 24
click at [382, 583] on div "Undo" at bounding box center [392, 698] width 25 height 10
click at [401, 583] on div "Undo" at bounding box center [383, 698] width 60 height 24
click at [386, 583] on div "Undo" at bounding box center [392, 698] width 25 height 10
click at [27, 160] on div at bounding box center [36, 160] width 24 height 24
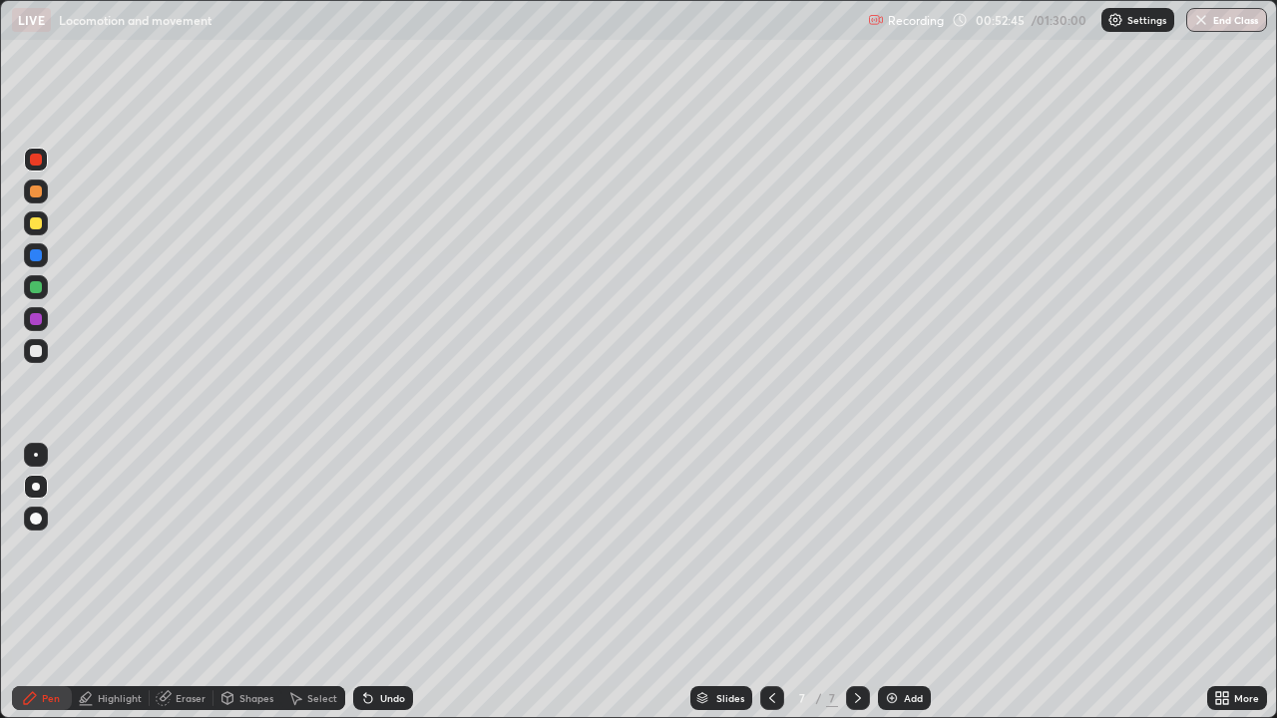
click at [40, 353] on div at bounding box center [36, 351] width 12 height 12
click at [36, 196] on div at bounding box center [36, 192] width 12 height 12
click at [911, 583] on div "Add" at bounding box center [913, 698] width 19 height 10
click at [776, 583] on icon at bounding box center [772, 698] width 16 height 16
click at [773, 583] on icon at bounding box center [772, 698] width 16 height 16
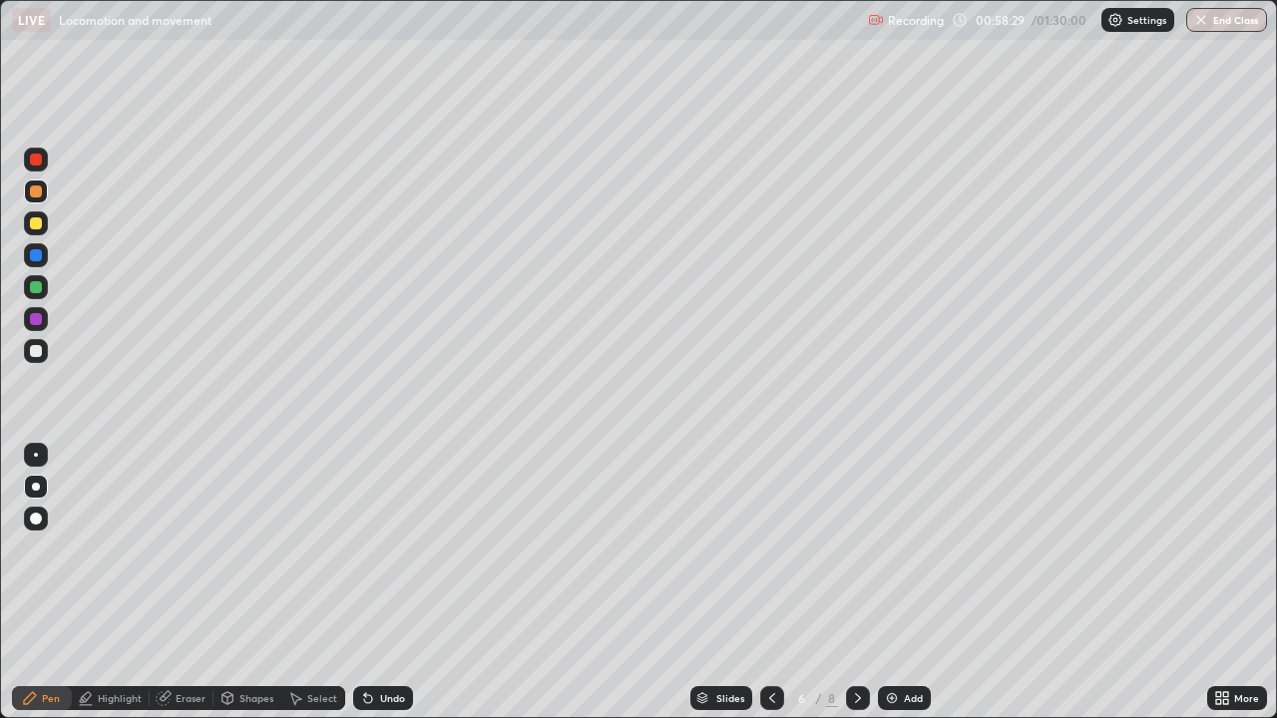
click at [856, 583] on icon at bounding box center [858, 698] width 16 height 16
click at [38, 353] on div at bounding box center [36, 351] width 12 height 12
click at [383, 583] on div "Undo" at bounding box center [383, 698] width 60 height 24
click at [365, 583] on icon at bounding box center [368, 699] width 8 height 8
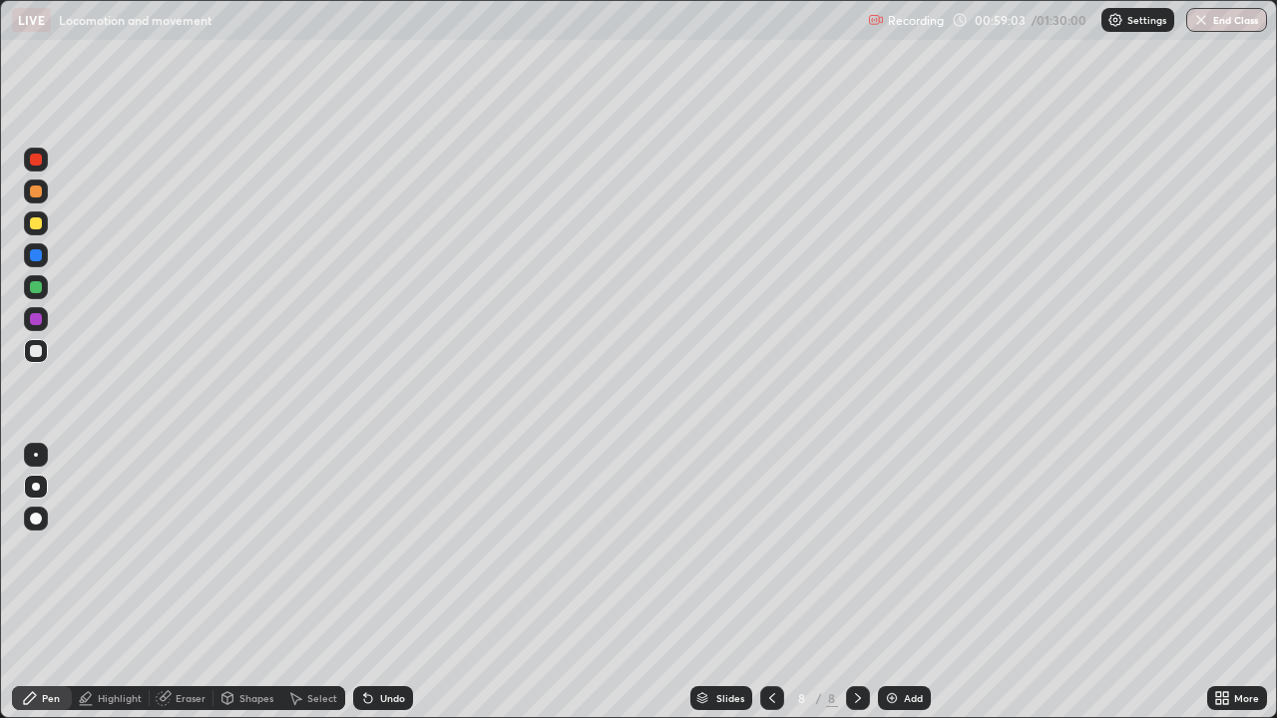
click at [377, 583] on div "Undo" at bounding box center [383, 698] width 60 height 24
click at [372, 583] on icon at bounding box center [368, 698] width 16 height 16
click at [246, 583] on div "Shapes" at bounding box center [256, 698] width 34 height 10
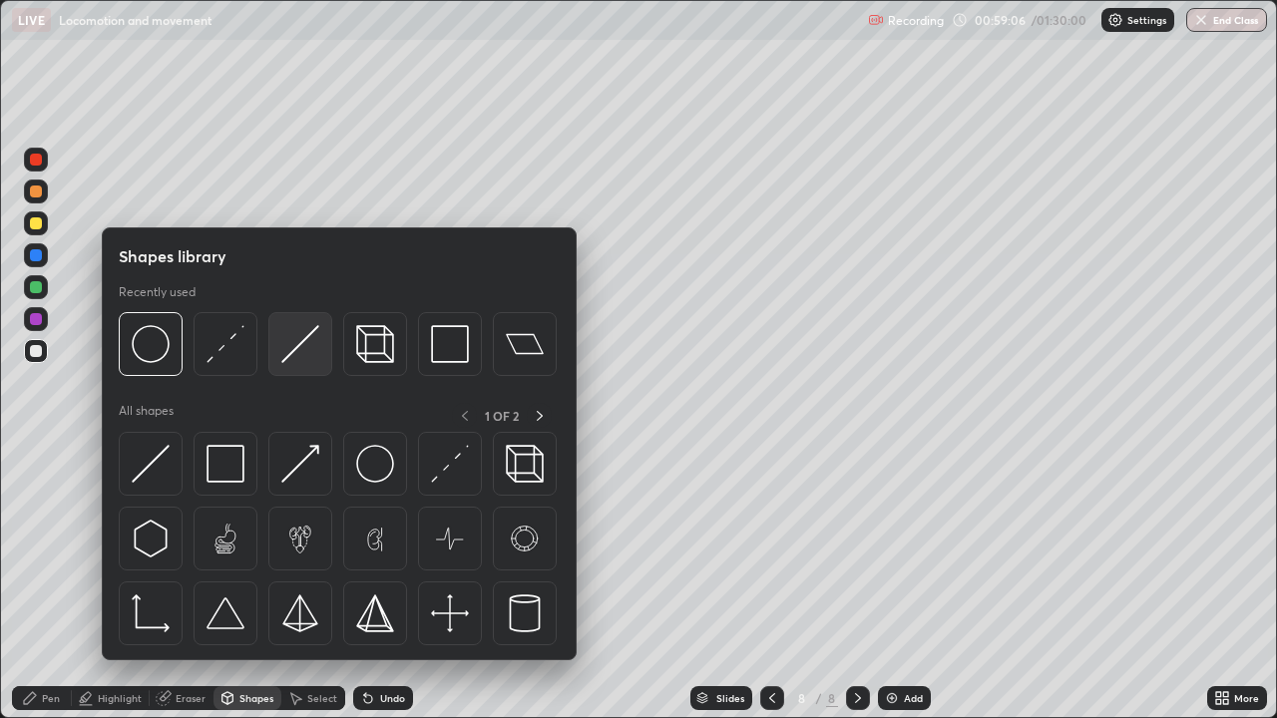
click at [301, 354] on img at bounding box center [300, 344] width 38 height 38
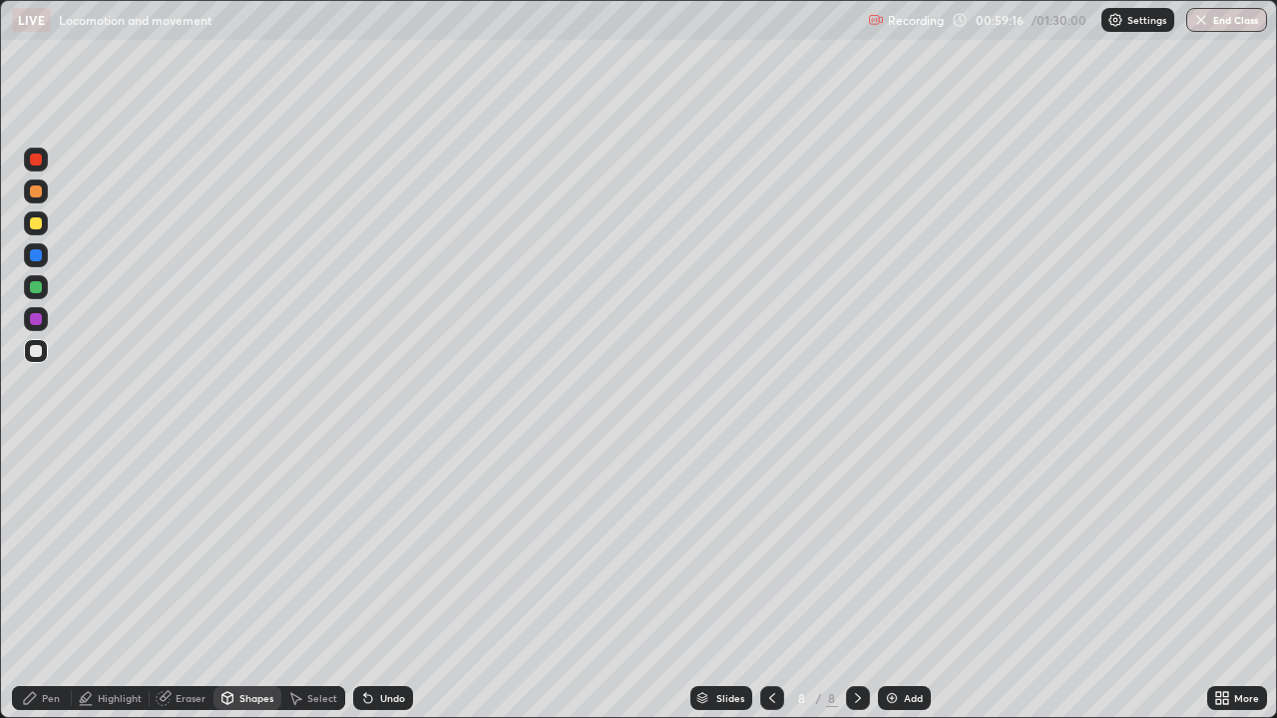
click at [380, 583] on div "Undo" at bounding box center [392, 698] width 25 height 10
click at [391, 583] on div "Undo" at bounding box center [383, 698] width 60 height 24
click at [187, 583] on div "Eraser" at bounding box center [191, 698] width 30 height 10
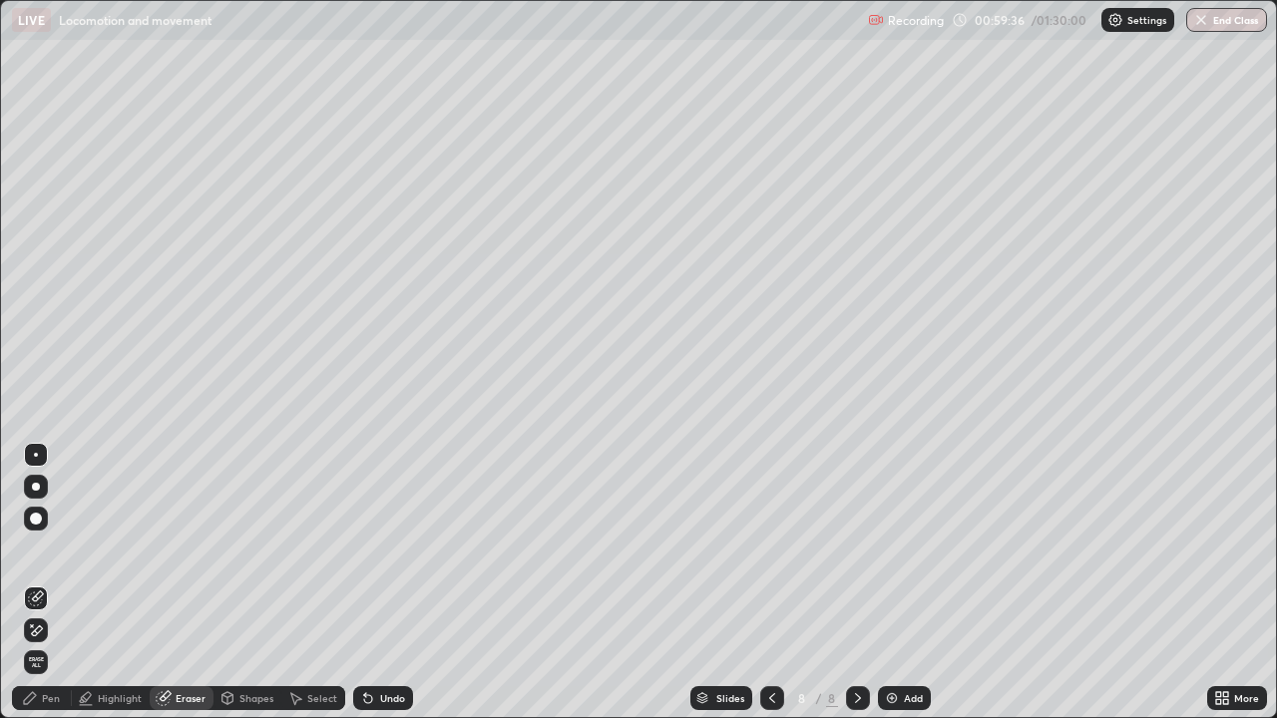
click at [51, 583] on div "Pen" at bounding box center [42, 698] width 60 height 24
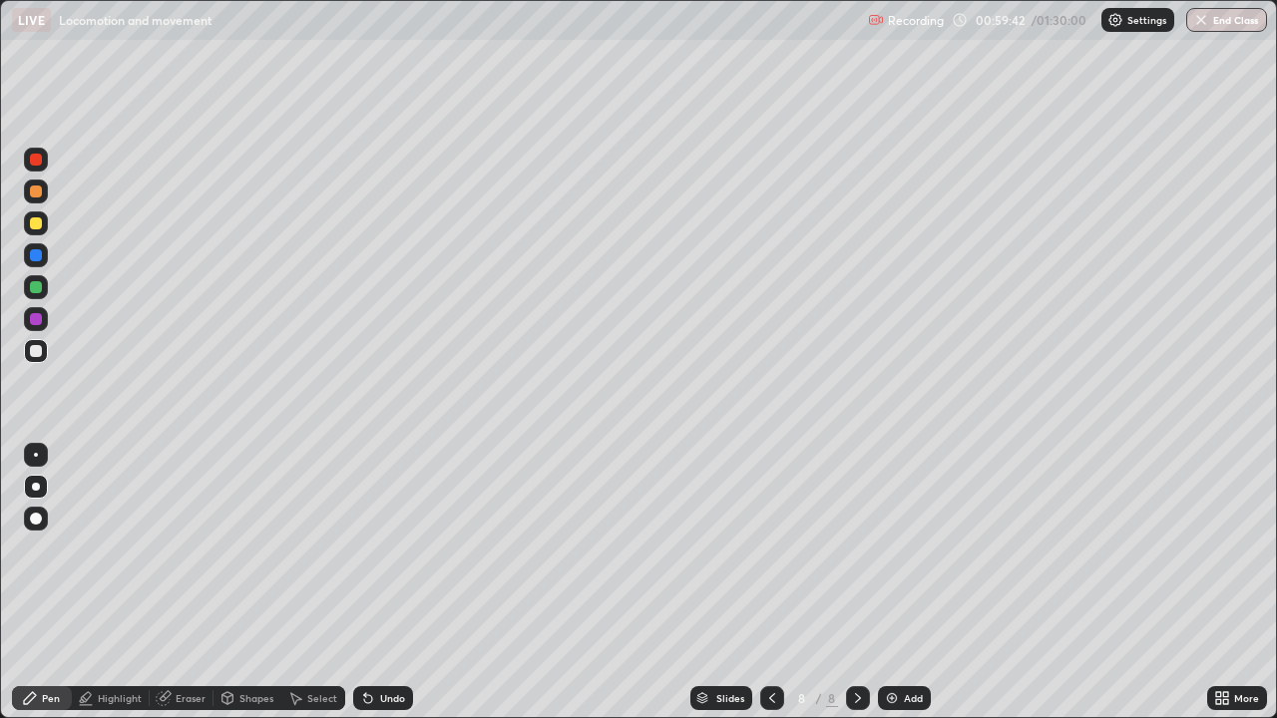
click at [41, 159] on div at bounding box center [36, 160] width 12 height 12
click at [37, 519] on div at bounding box center [36, 519] width 12 height 12
click at [129, 583] on div "Highlight" at bounding box center [120, 698] width 44 height 10
click at [367, 583] on icon at bounding box center [368, 699] width 8 height 8
click at [380, 583] on div "Undo" at bounding box center [392, 698] width 25 height 10
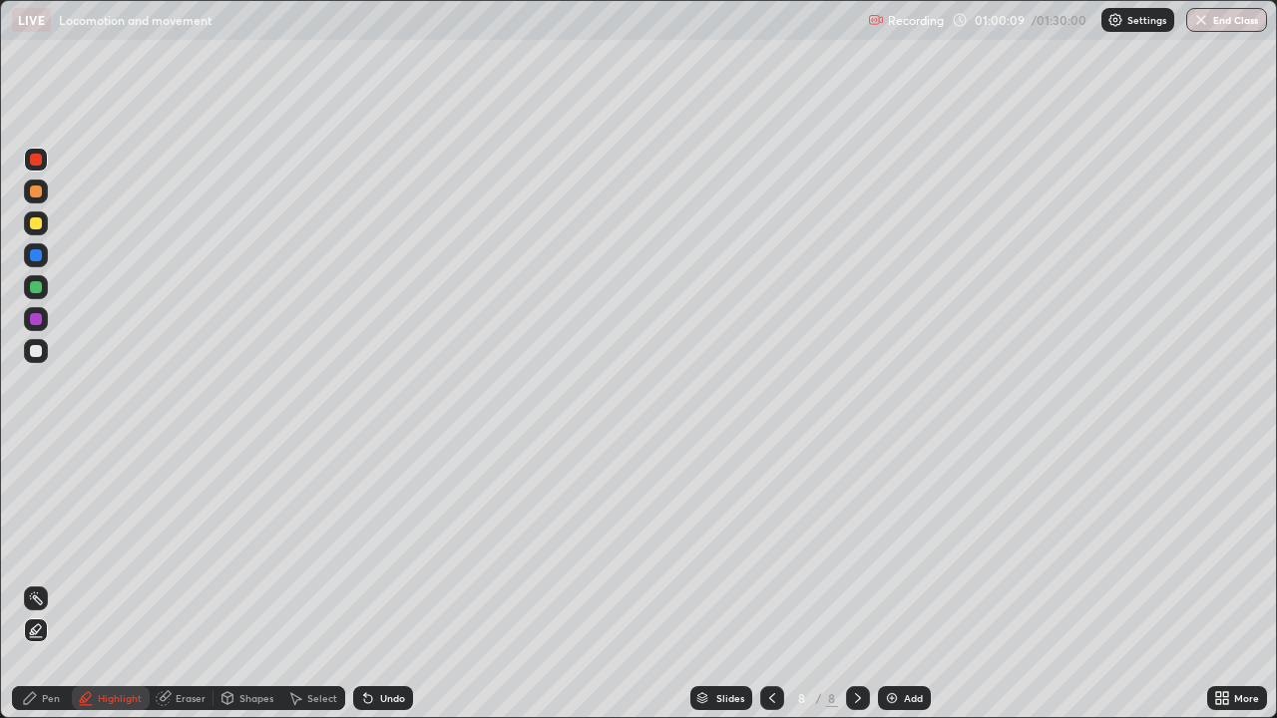
click at [193, 583] on div "Eraser" at bounding box center [191, 698] width 30 height 10
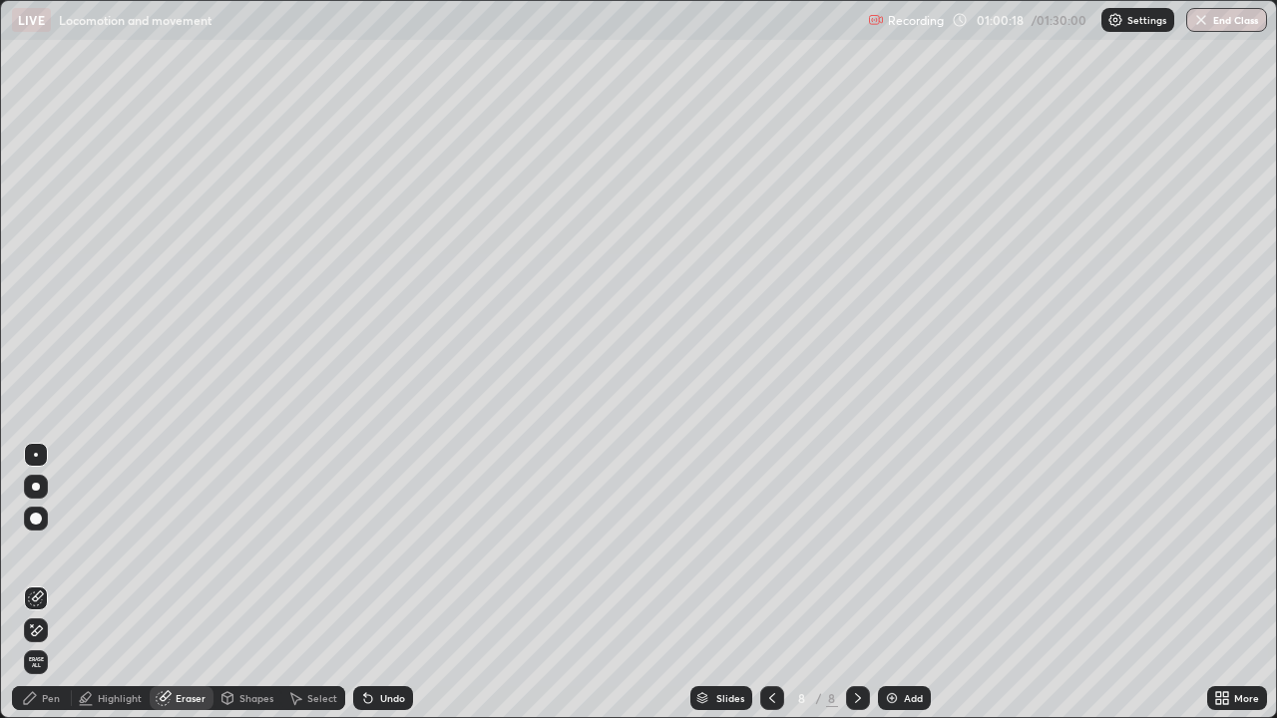
click at [46, 583] on div "Pen" at bounding box center [51, 698] width 18 height 10
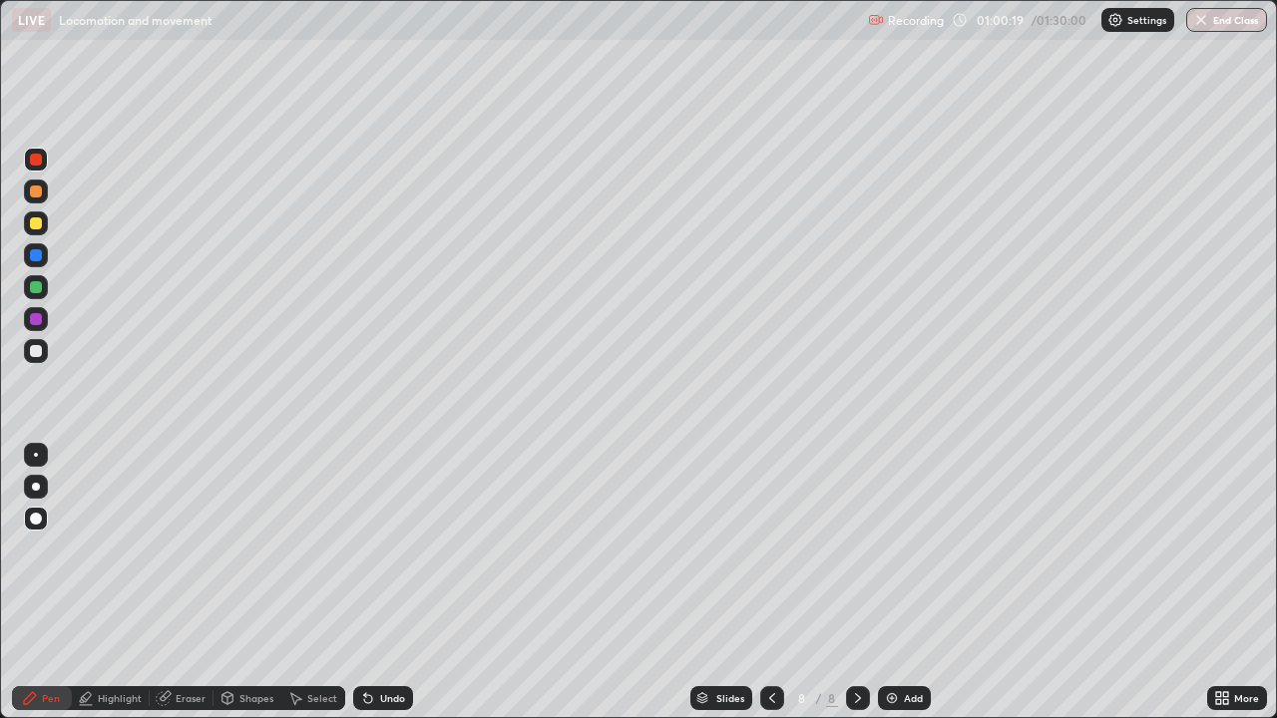
click at [37, 360] on div at bounding box center [36, 351] width 24 height 24
click at [36, 487] on div at bounding box center [36, 487] width 8 height 8
click at [36, 227] on div at bounding box center [36, 223] width 12 height 12
click at [38, 354] on div at bounding box center [36, 351] width 12 height 12
click at [376, 583] on div "Undo" at bounding box center [383, 698] width 60 height 24
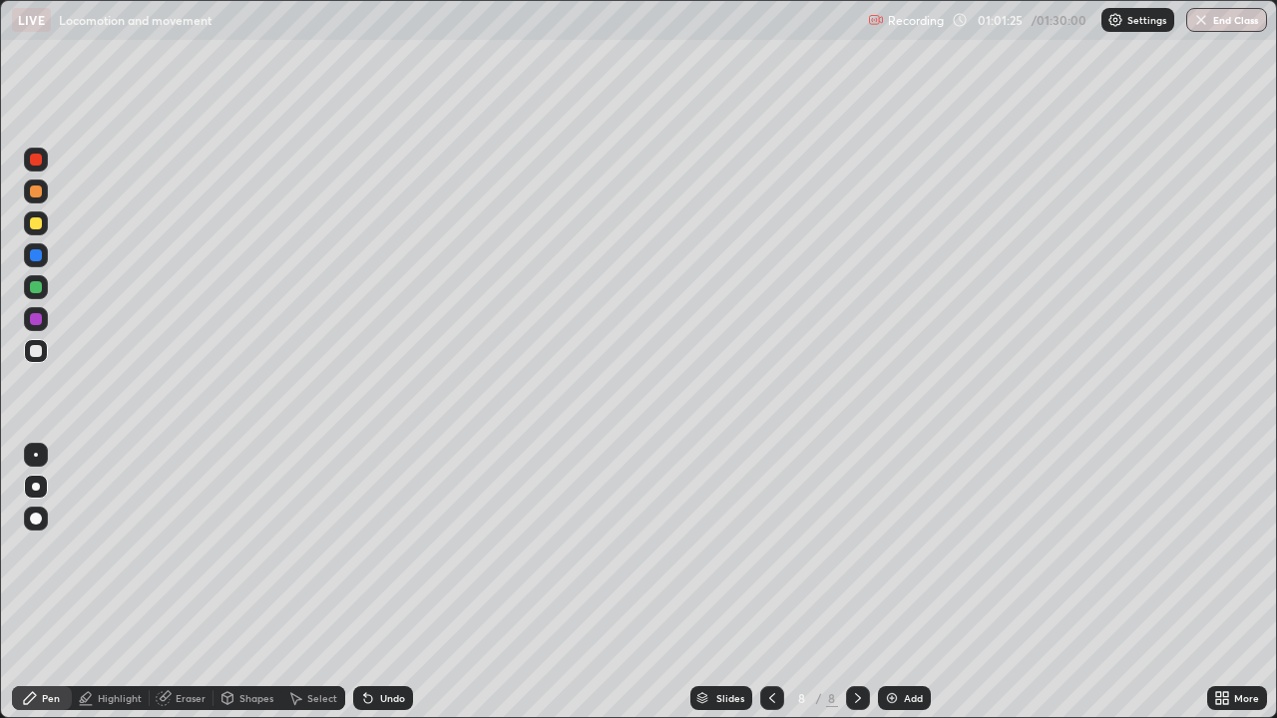
click at [35, 583] on icon at bounding box center [30, 698] width 12 height 12
click at [34, 224] on div at bounding box center [36, 223] width 12 height 12
click at [185, 583] on div "Eraser" at bounding box center [182, 698] width 64 height 24
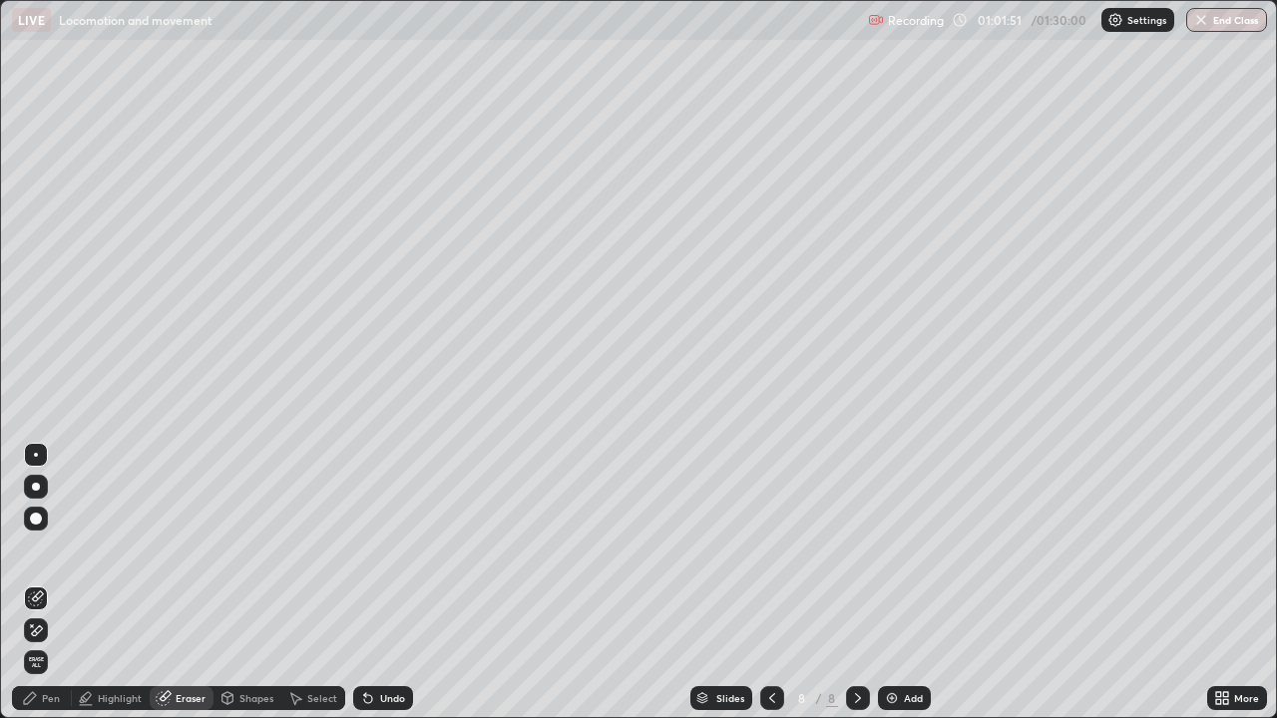
click at [55, 583] on div "Pen" at bounding box center [42, 698] width 60 height 24
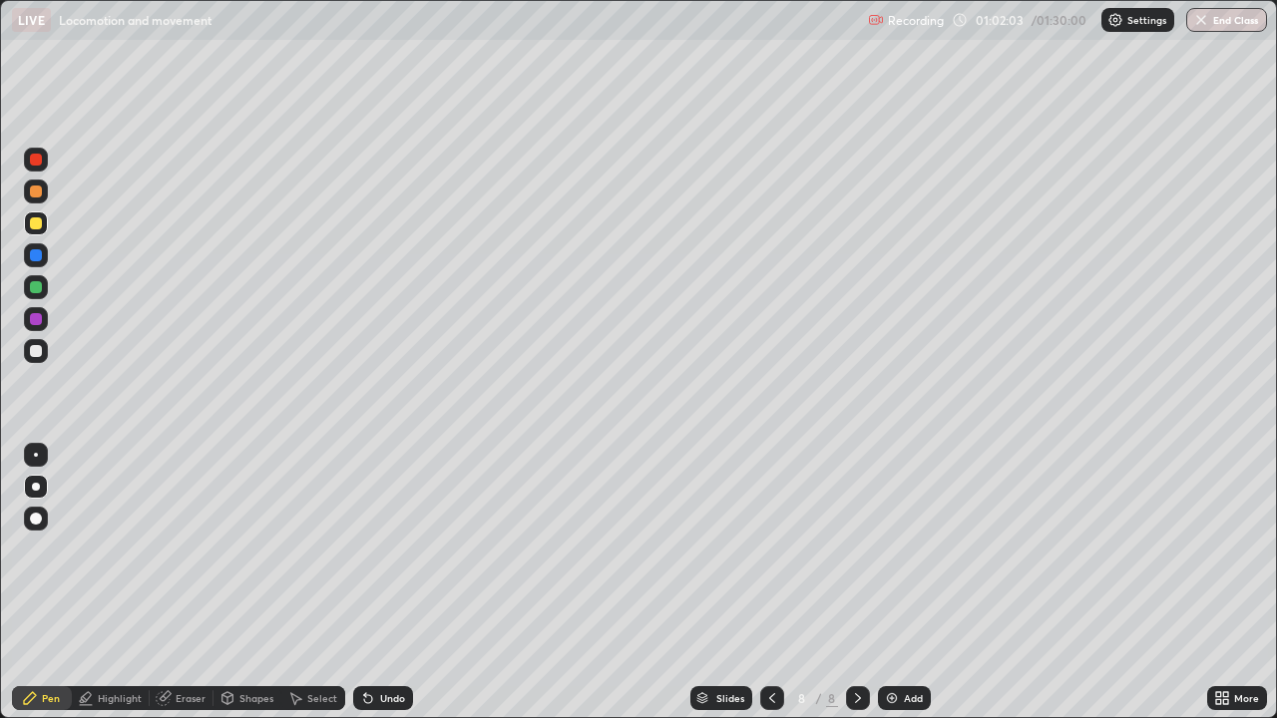
click at [37, 292] on div at bounding box center [36, 287] width 12 height 12
click at [36, 352] on div at bounding box center [36, 351] width 12 height 12
click at [365, 583] on icon at bounding box center [368, 699] width 8 height 8
click at [37, 287] on div at bounding box center [36, 287] width 12 height 12
click at [365, 583] on icon at bounding box center [368, 699] width 8 height 8
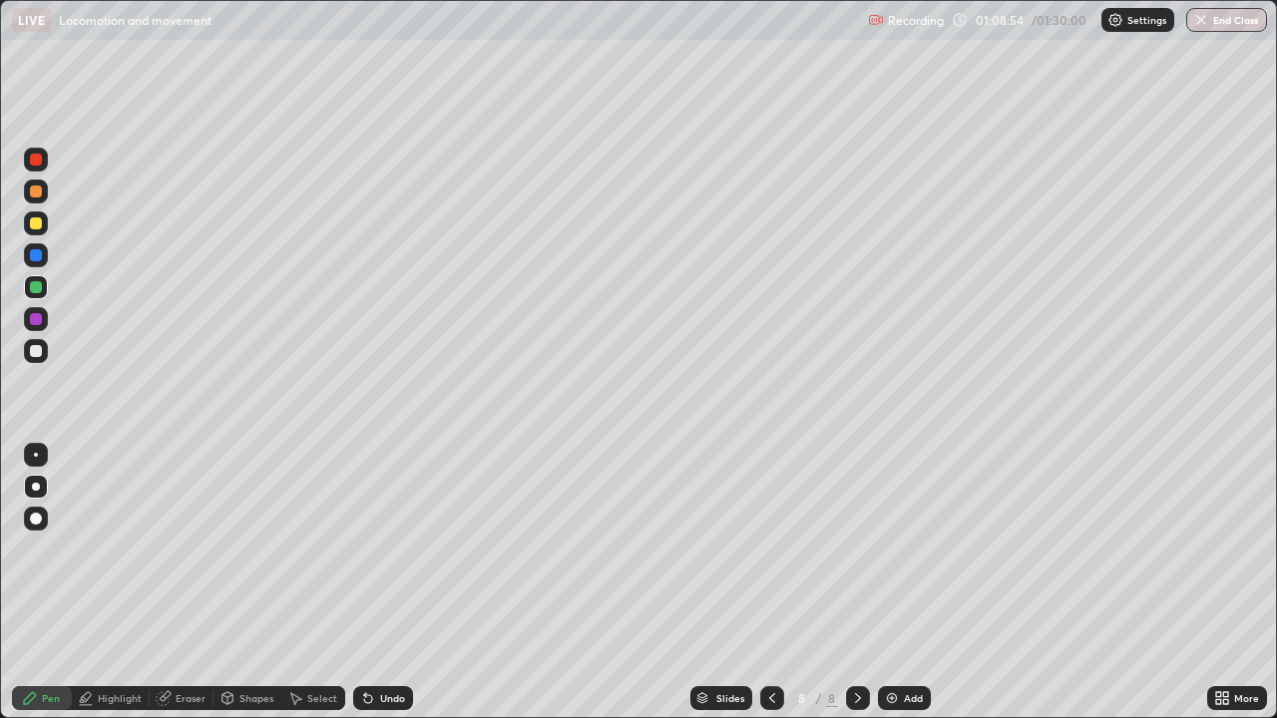
click at [365, 583] on icon at bounding box center [368, 699] width 8 height 8
click at [364, 583] on icon at bounding box center [368, 699] width 8 height 8
click at [367, 583] on icon at bounding box center [368, 698] width 16 height 16
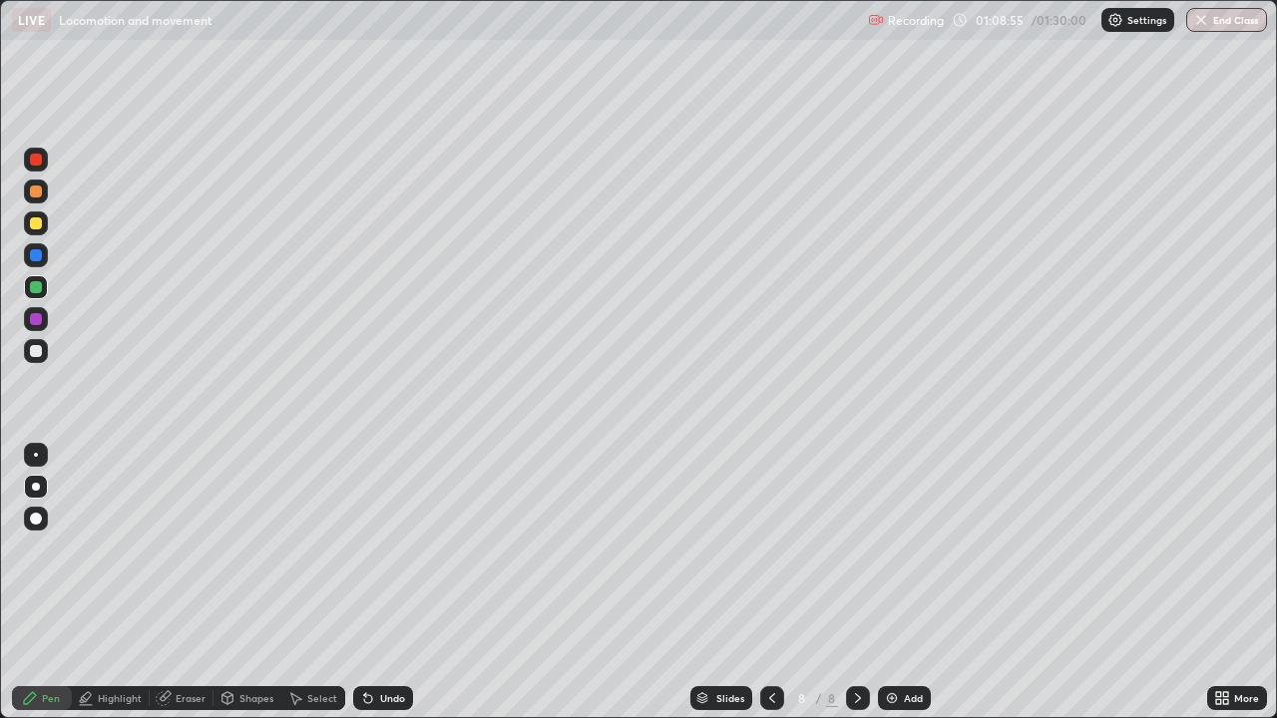
click at [370, 583] on icon at bounding box center [368, 698] width 16 height 16
click at [371, 583] on icon at bounding box center [368, 698] width 16 height 16
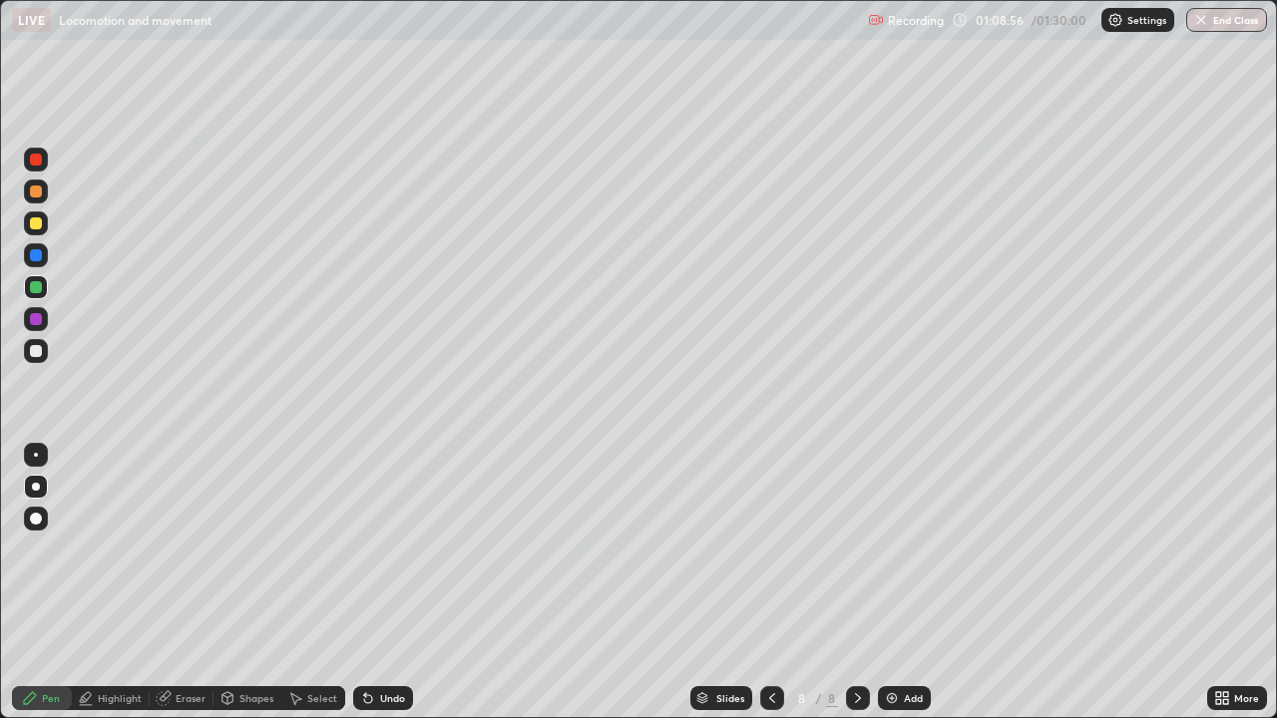
click at [371, 583] on icon at bounding box center [368, 698] width 16 height 16
click at [33, 352] on div at bounding box center [36, 351] width 12 height 12
click at [770, 583] on icon at bounding box center [772, 698] width 16 height 16
click at [774, 583] on div at bounding box center [772, 698] width 24 height 24
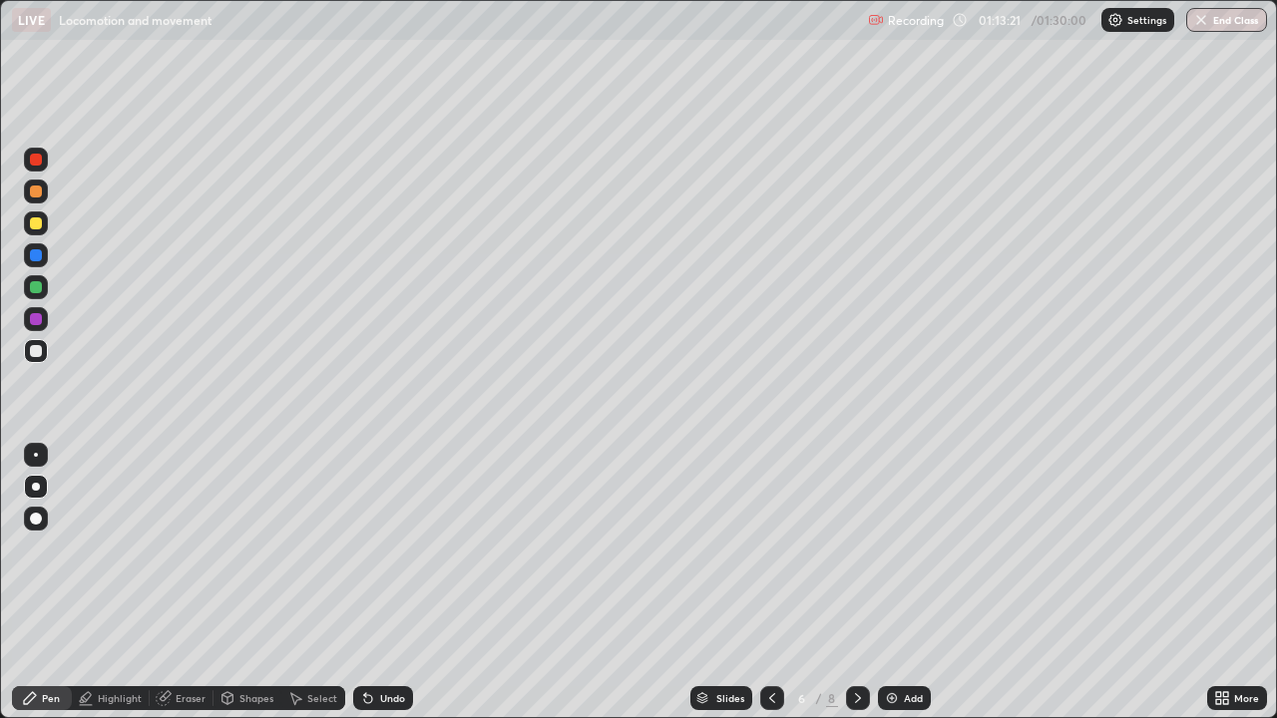
click at [855, 583] on icon at bounding box center [858, 698] width 6 height 10
click at [855, 583] on div at bounding box center [858, 698] width 24 height 24
click at [1240, 24] on button "End Class" at bounding box center [1226, 20] width 81 height 24
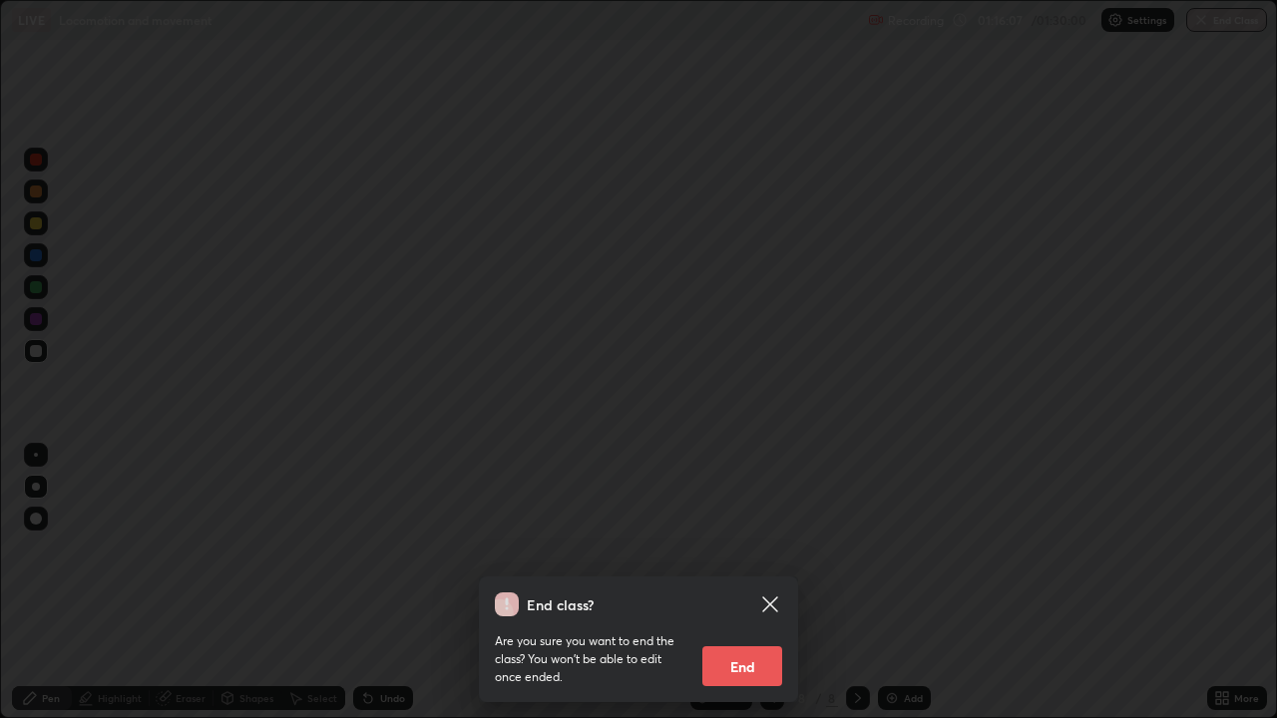
click at [747, 583] on button "End" at bounding box center [742, 666] width 80 height 40
